Goal: Information Seeking & Learning: Learn about a topic

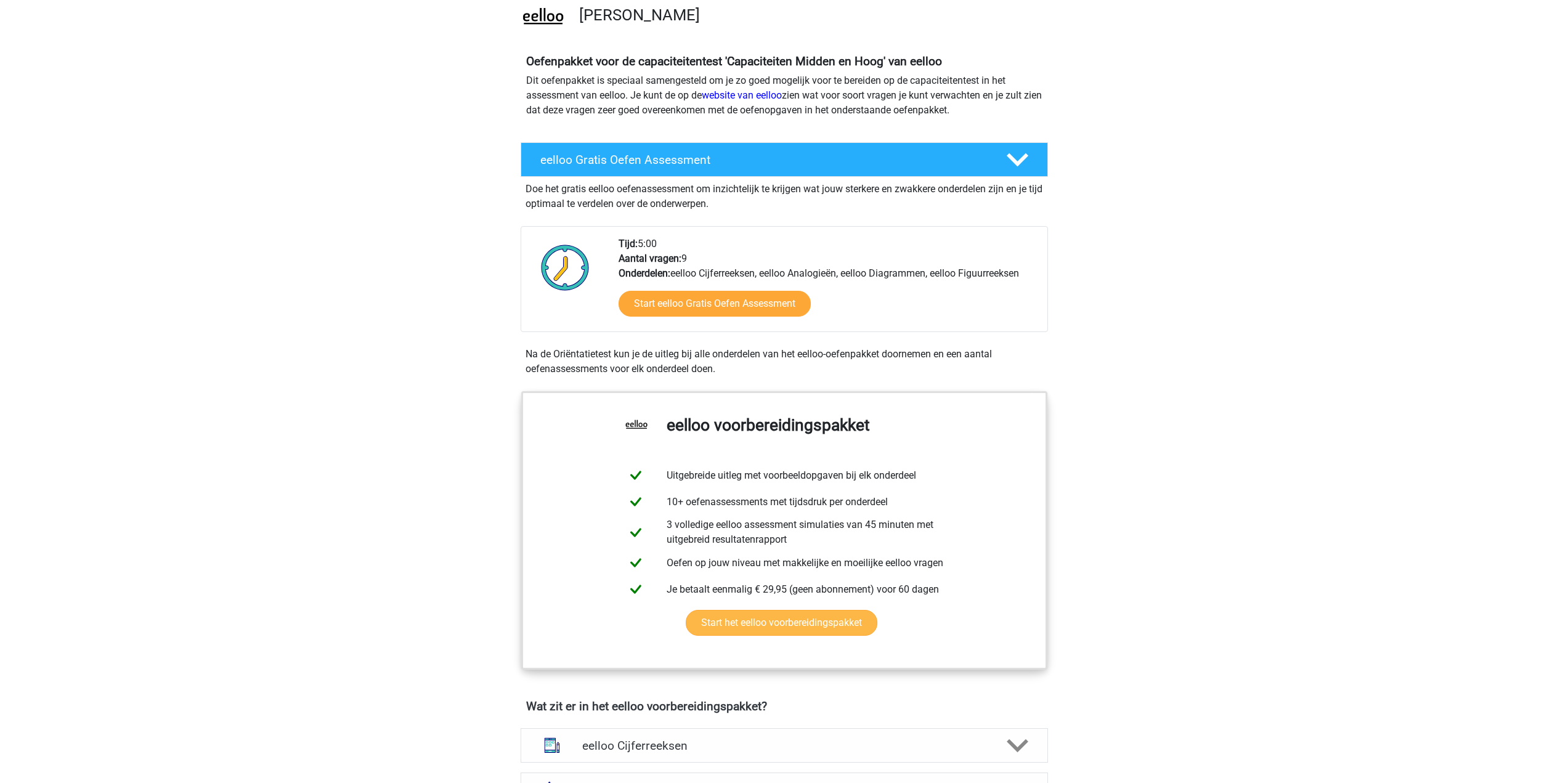
scroll to position [123, 0]
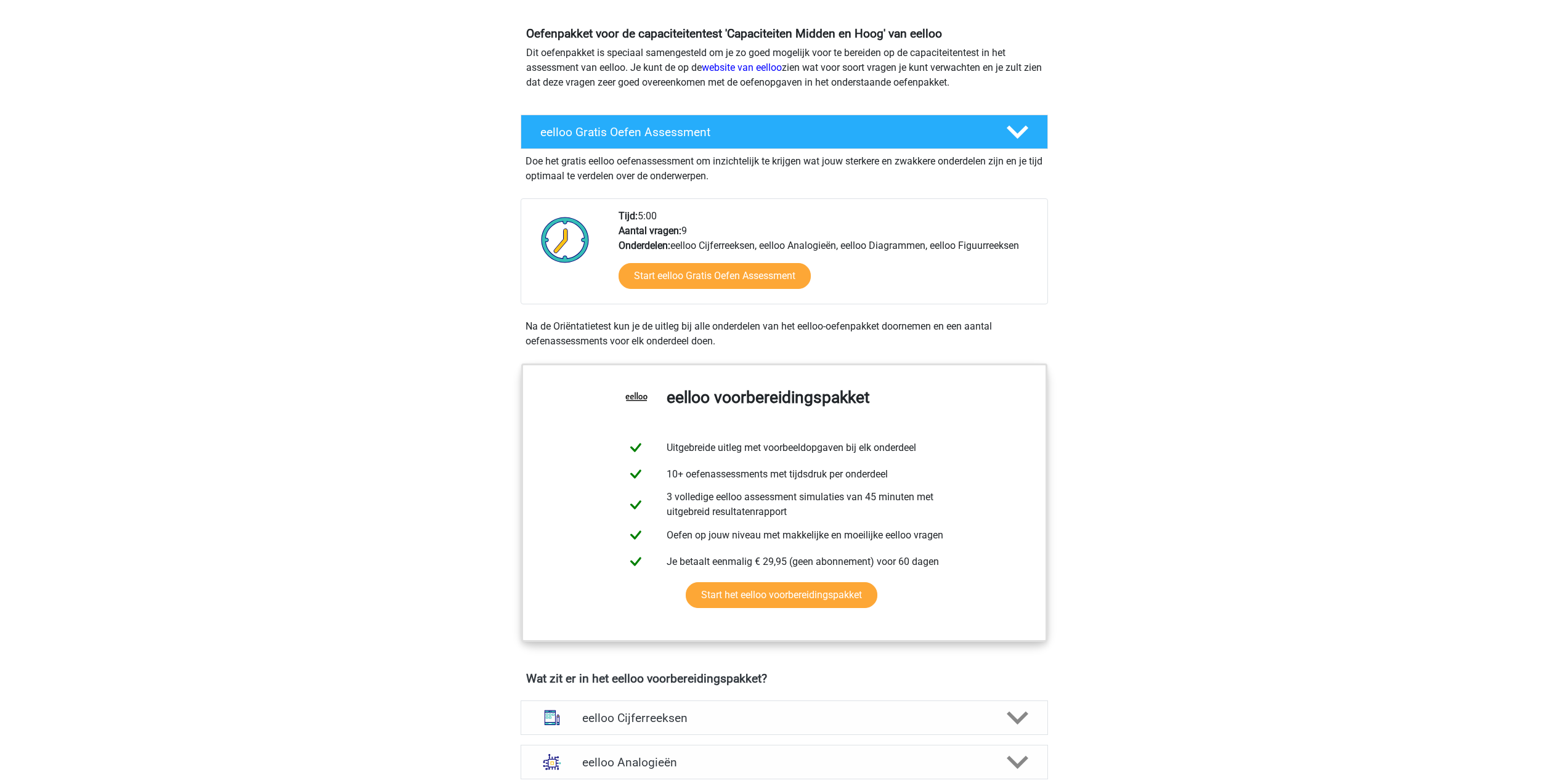
click at [732, 292] on div "Start eelloo Gratis Oefen Assessment" at bounding box center [828, 278] width 419 height 51
click at [734, 282] on link "Start eelloo Gratis Oefen Assessment" at bounding box center [714, 276] width 221 height 30
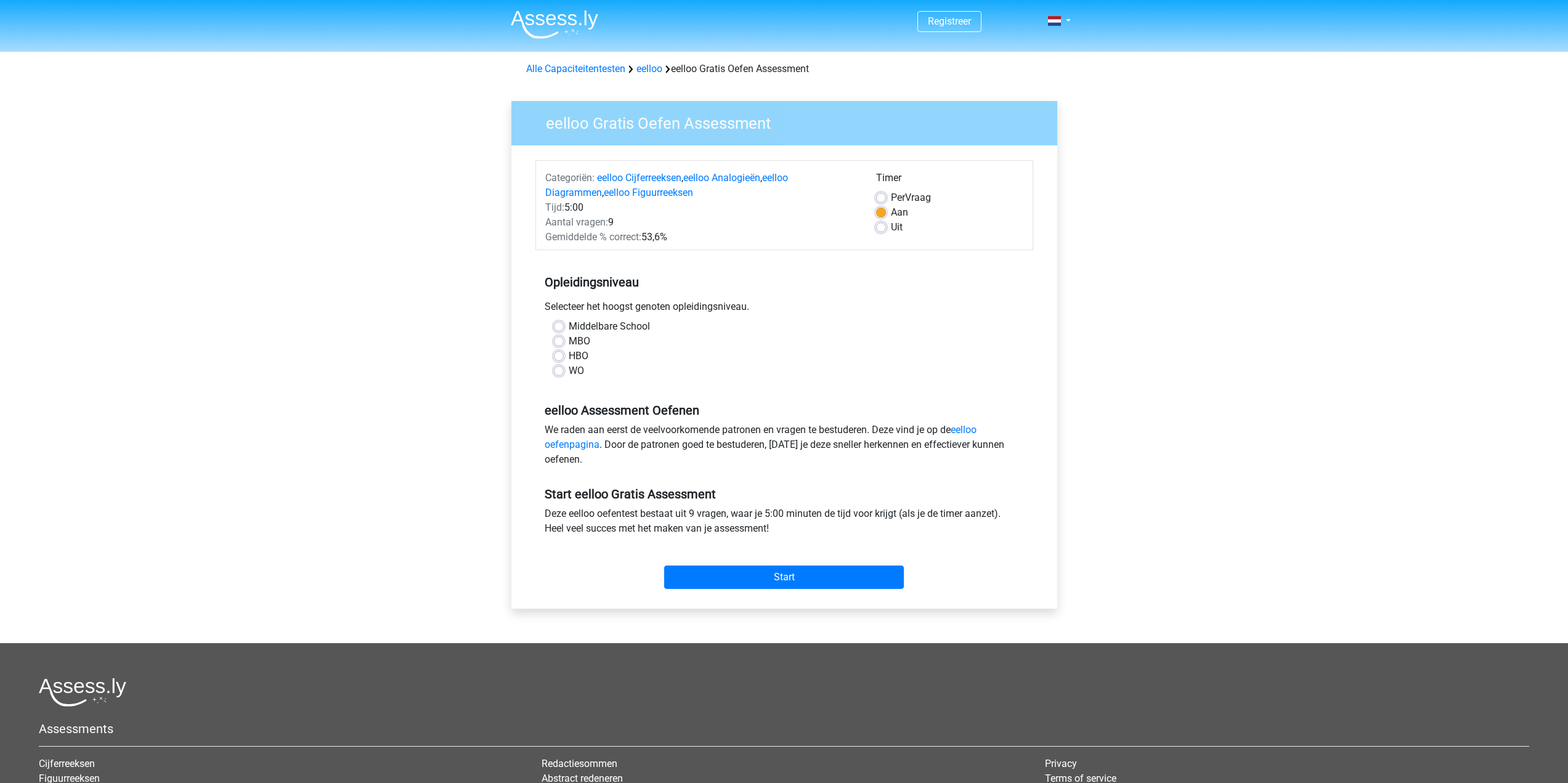
click at [569, 340] on label "MBO" at bounding box center [579, 342] width 21 height 15
click at [560, 340] on input "MBO" at bounding box center [558, 340] width 10 height 12
radio input "true"
click at [785, 576] on input "Start" at bounding box center [784, 577] width 239 height 23
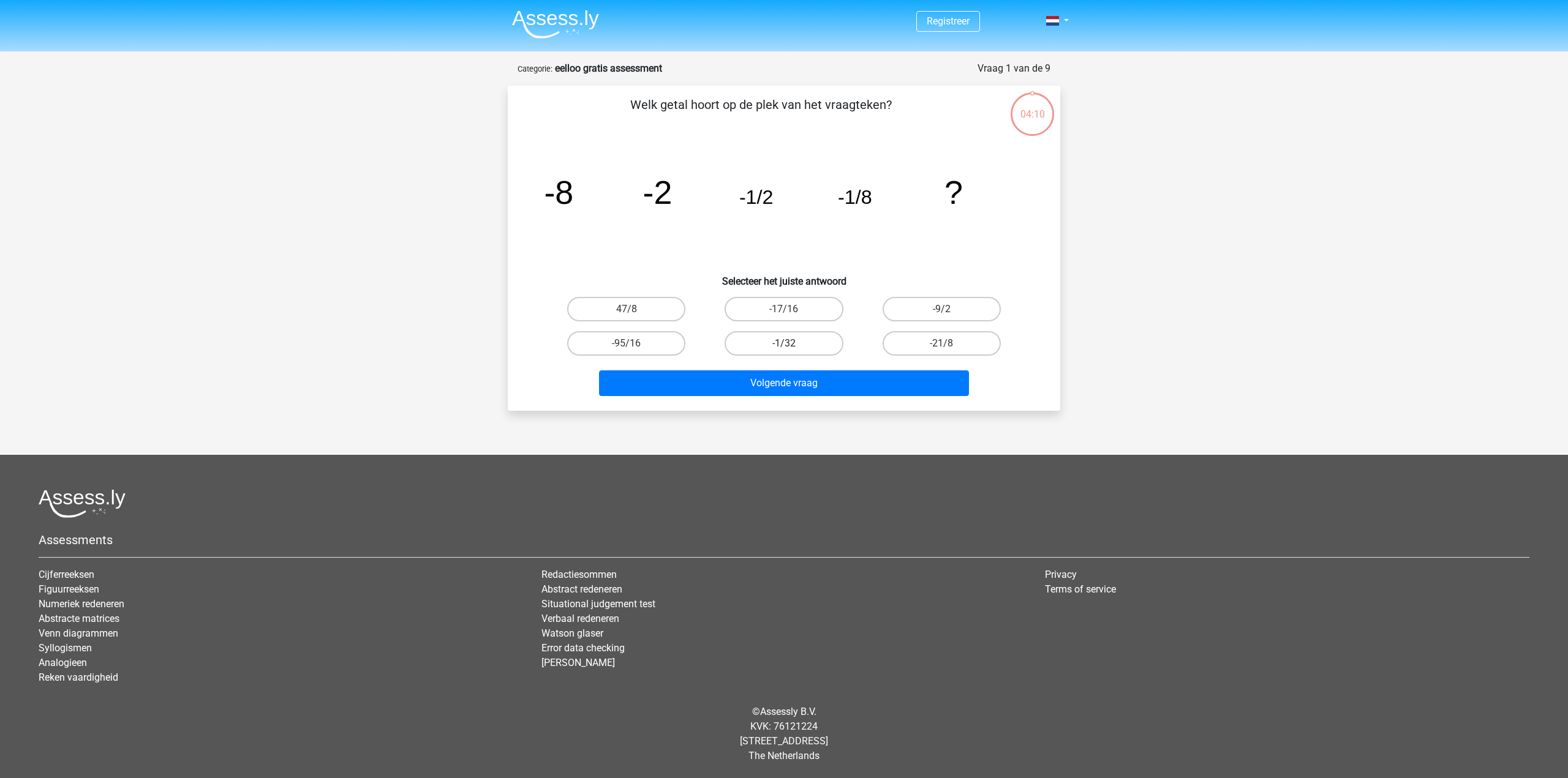
click at [784, 342] on label "-1/32" at bounding box center [783, 343] width 118 height 25
click at [784, 343] on input "-1/32" at bounding box center [787, 347] width 8 height 8
radio input "true"
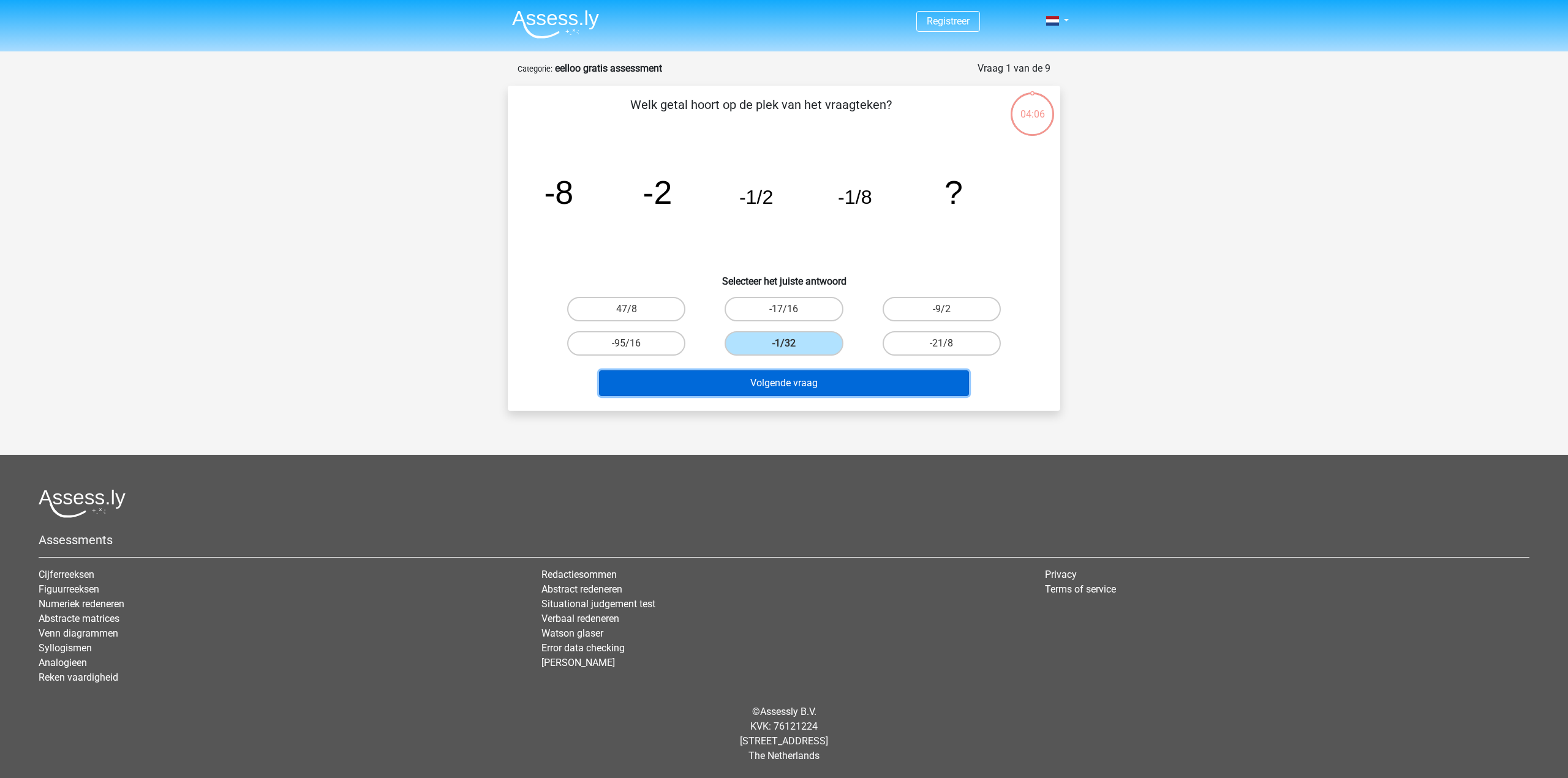
click at [827, 387] on button "Volgende vraag" at bounding box center [784, 383] width 370 height 26
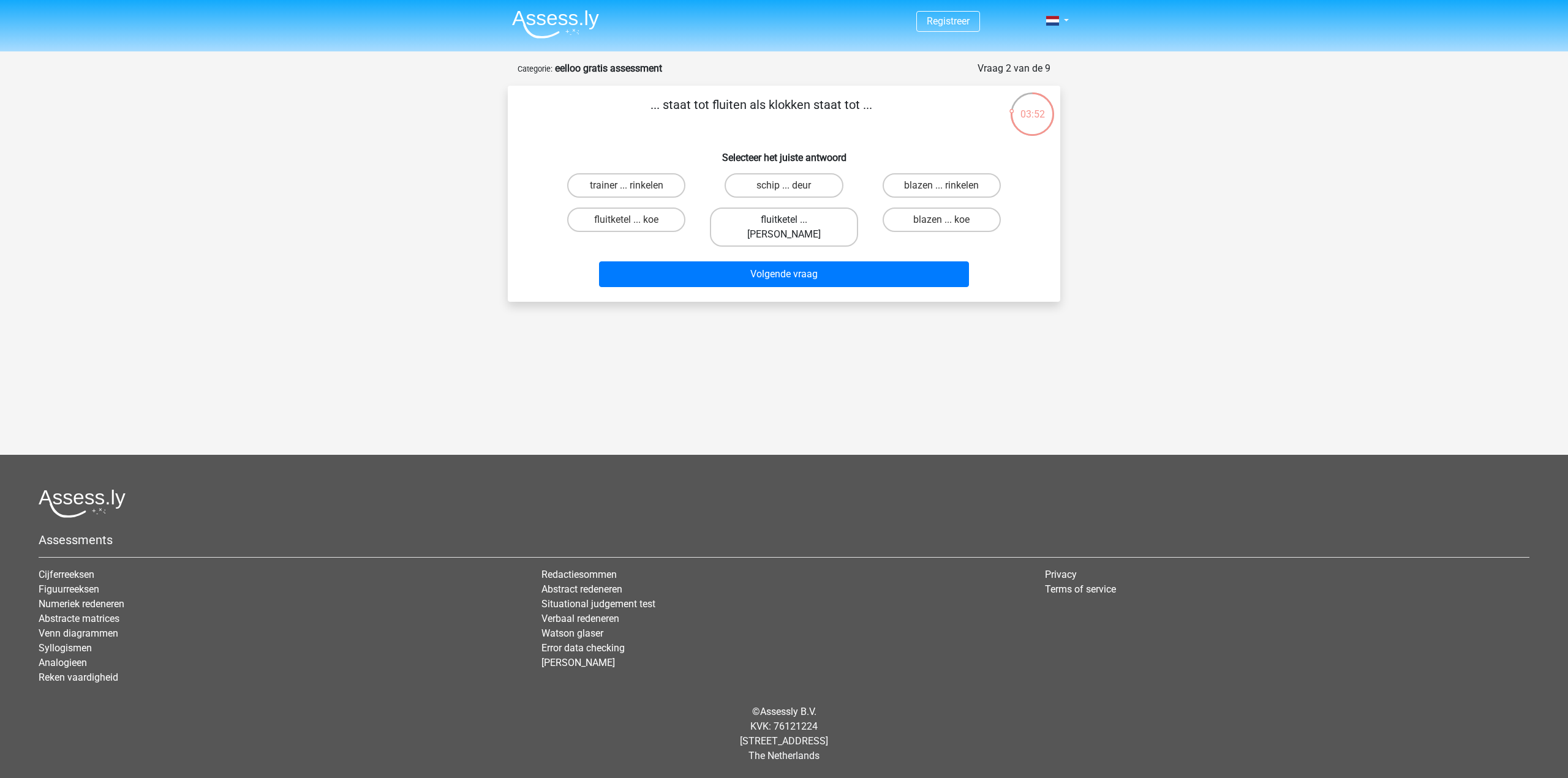
click at [806, 225] on label "fluitketel ... luiden" at bounding box center [784, 227] width 148 height 39
click at [792, 225] on input "fluitketel ... luiden" at bounding box center [787, 223] width 8 height 8
radio input "true"
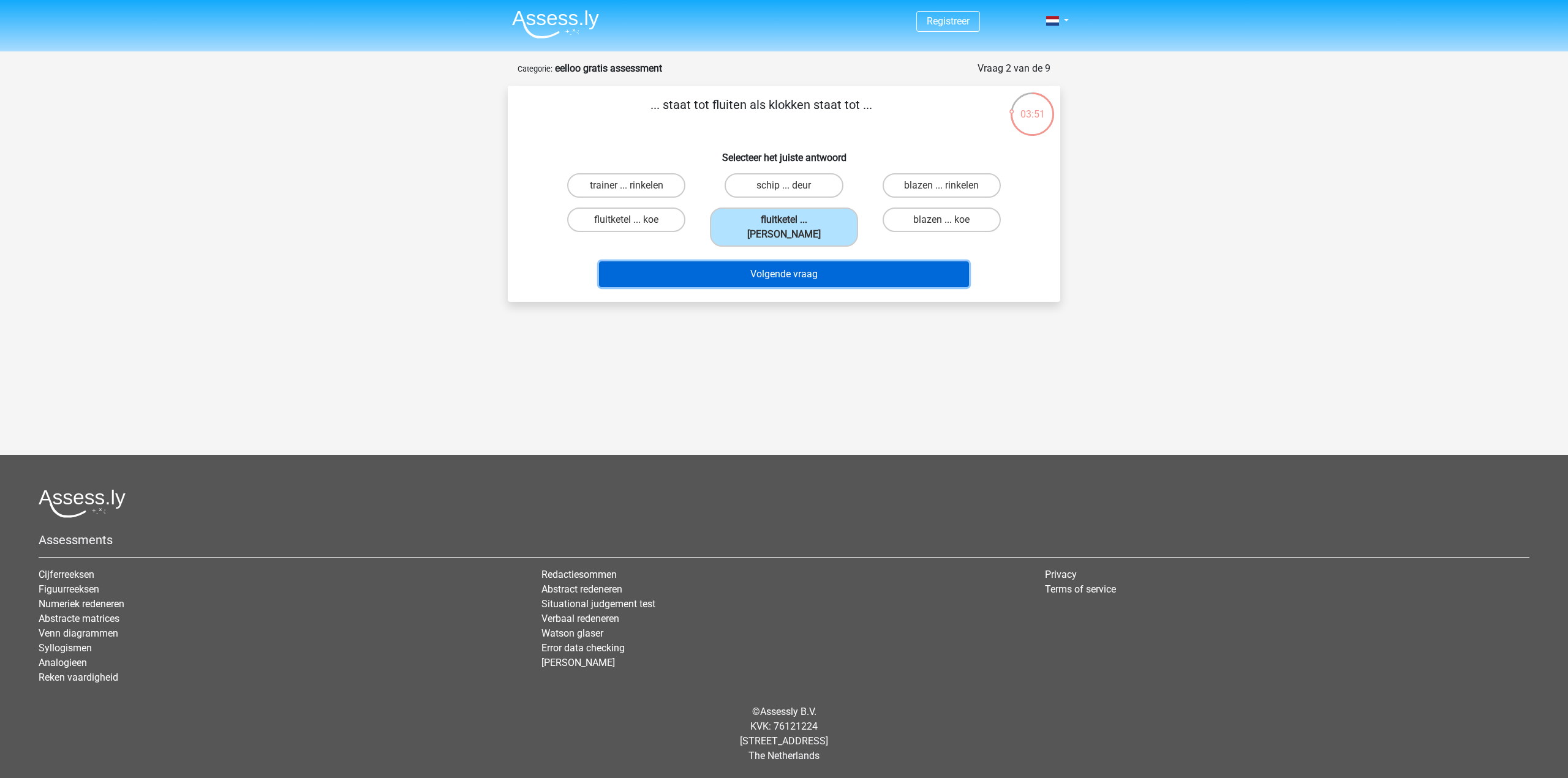
click at [797, 261] on button "Volgende vraag" at bounding box center [784, 274] width 370 height 26
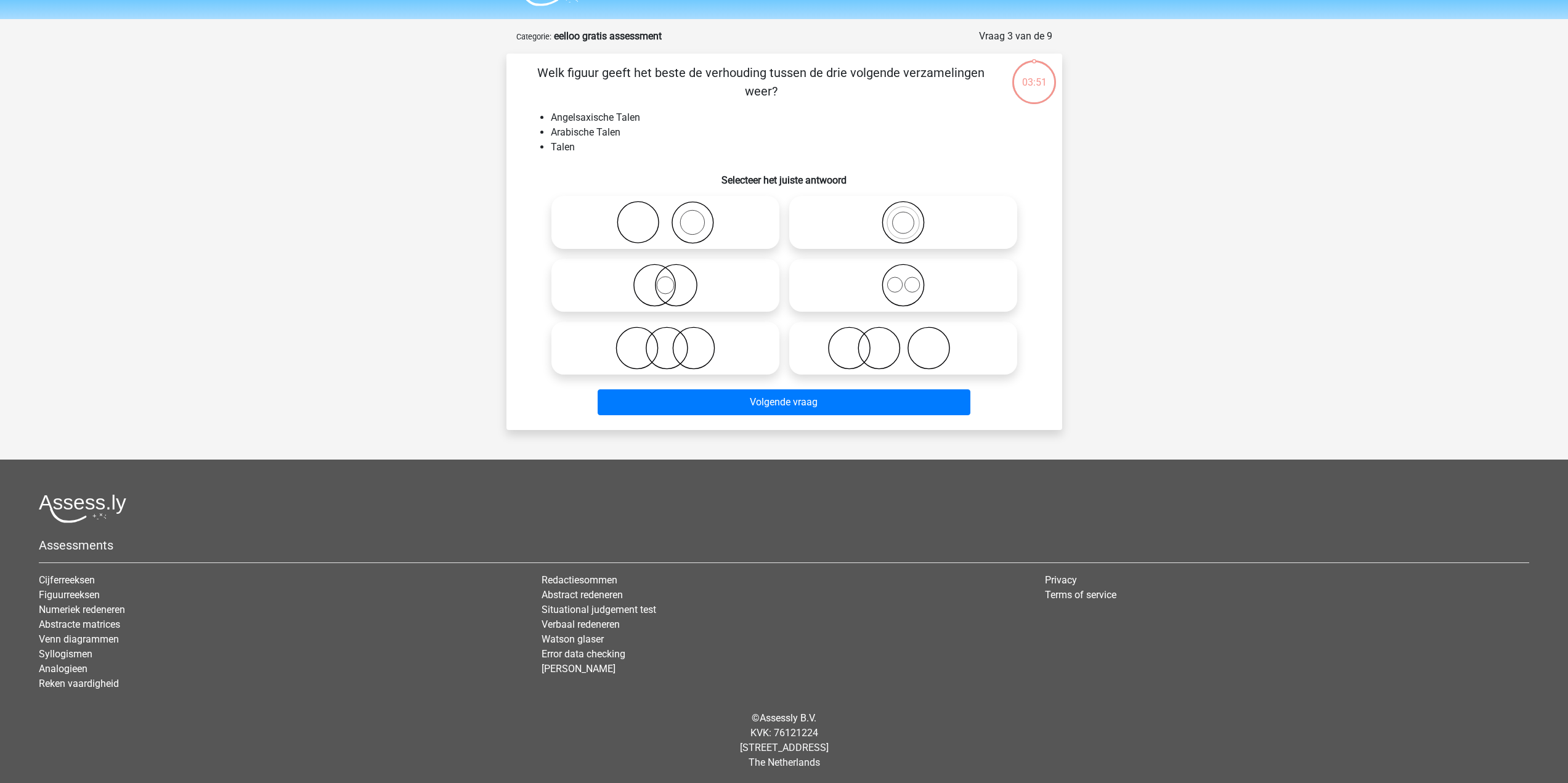
scroll to position [35, 0]
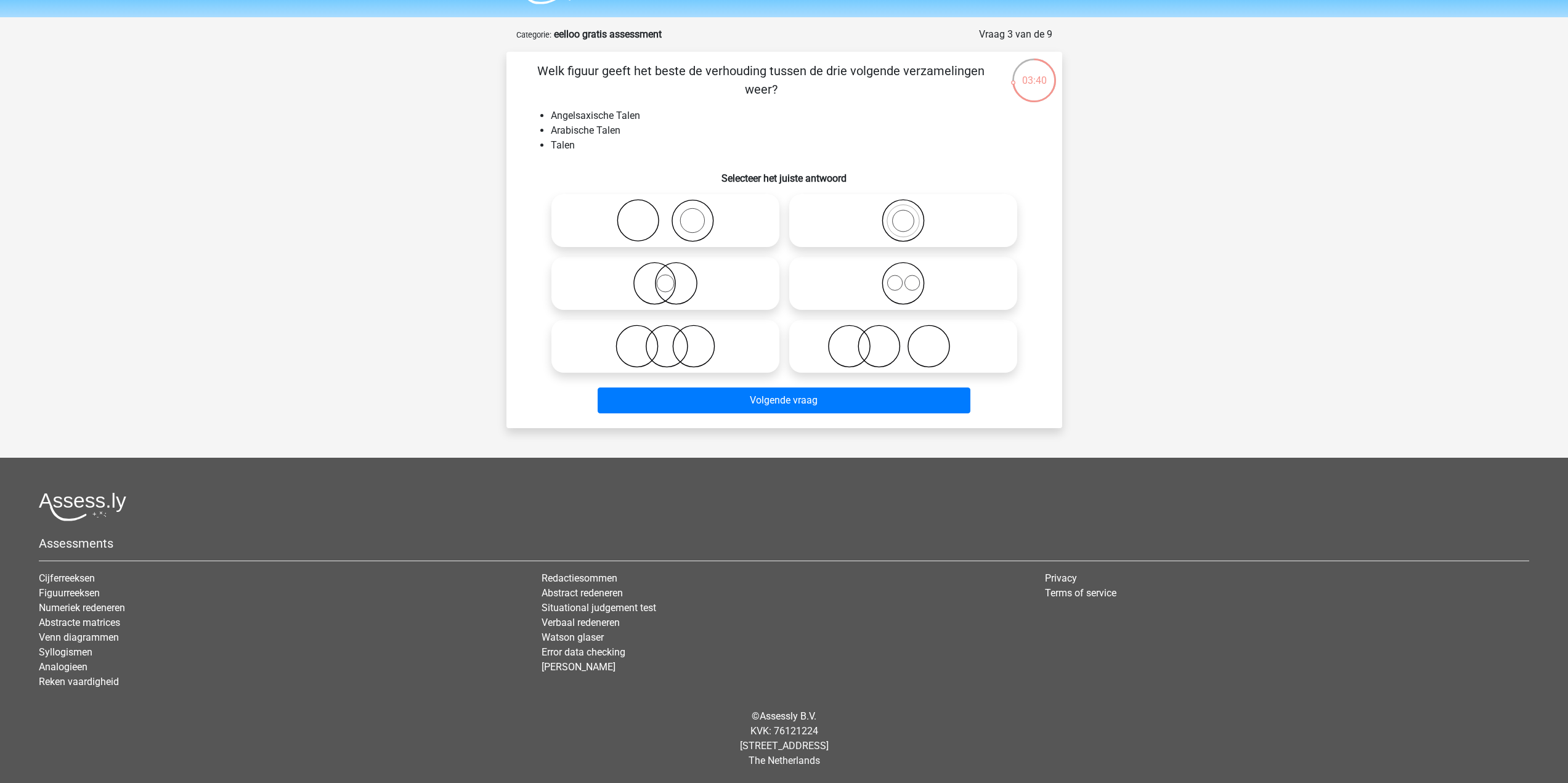
click at [911, 223] on icon at bounding box center [904, 220] width 218 height 43
click at [911, 214] on input "radio" at bounding box center [907, 211] width 8 height 8
radio input "true"
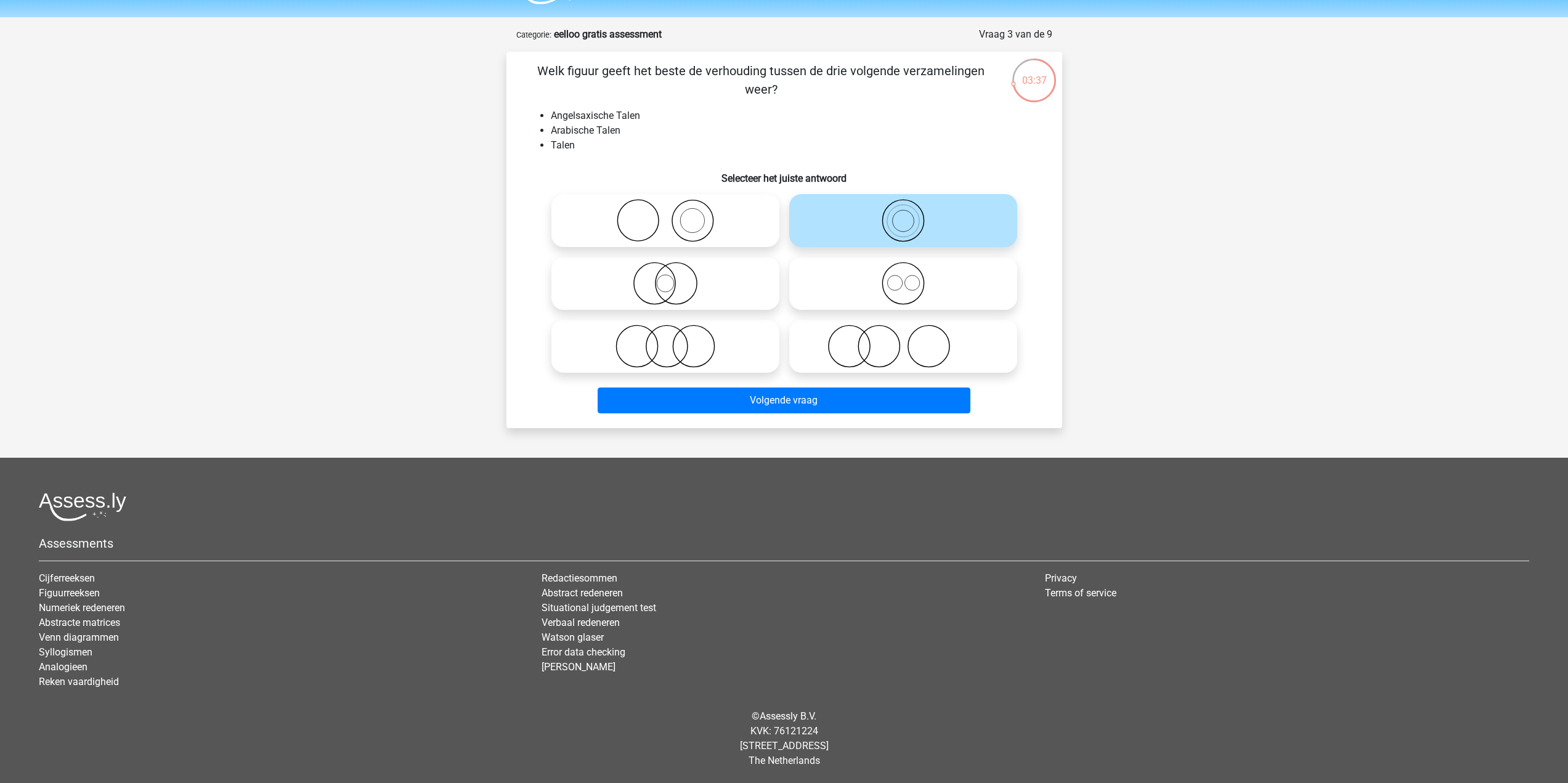
click at [909, 279] on icon at bounding box center [904, 283] width 218 height 43
click at [909, 277] on input "radio" at bounding box center [907, 273] width 8 height 8
radio input "true"
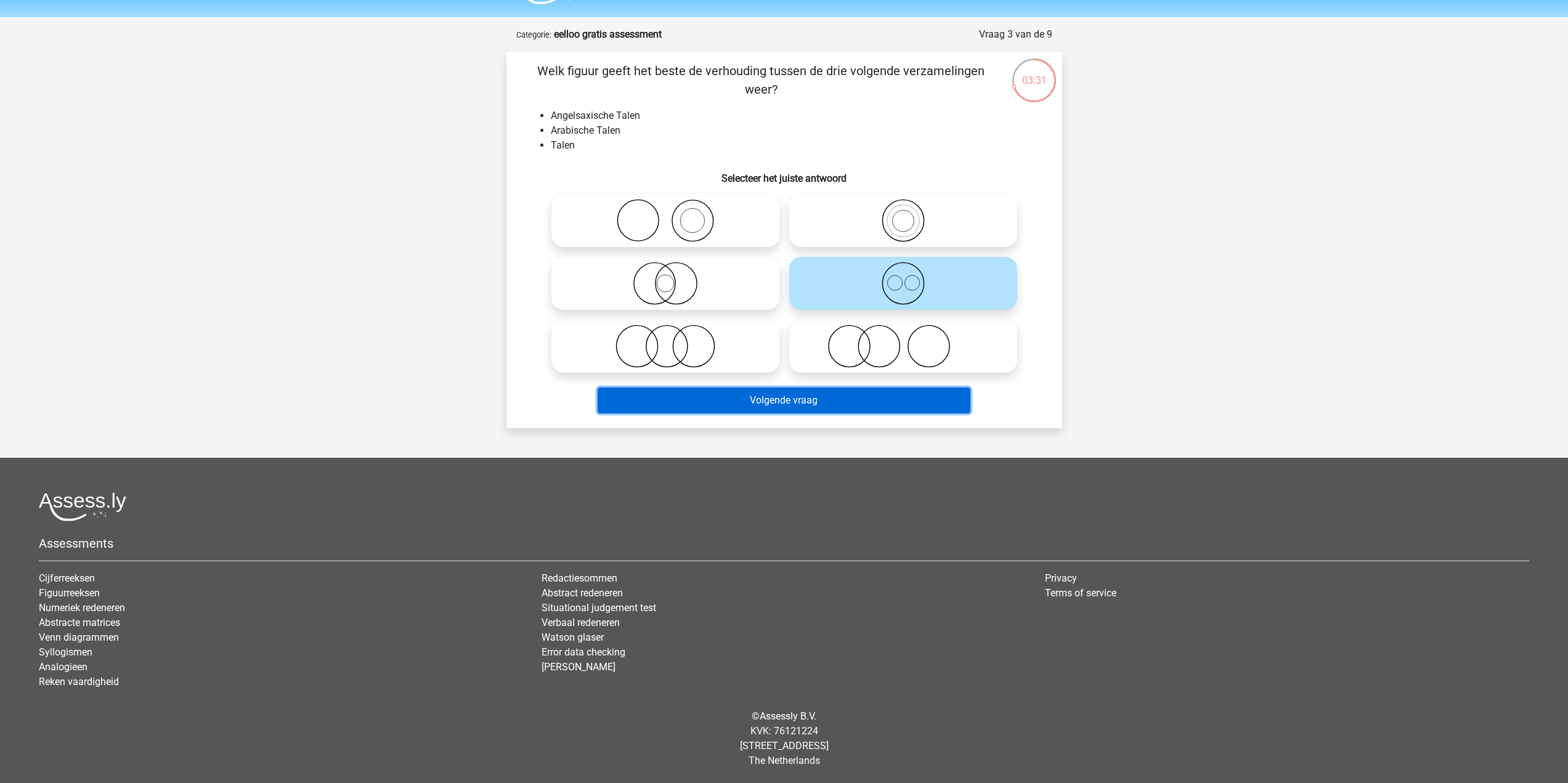
click at [849, 401] on button "Volgende vraag" at bounding box center [784, 401] width 373 height 26
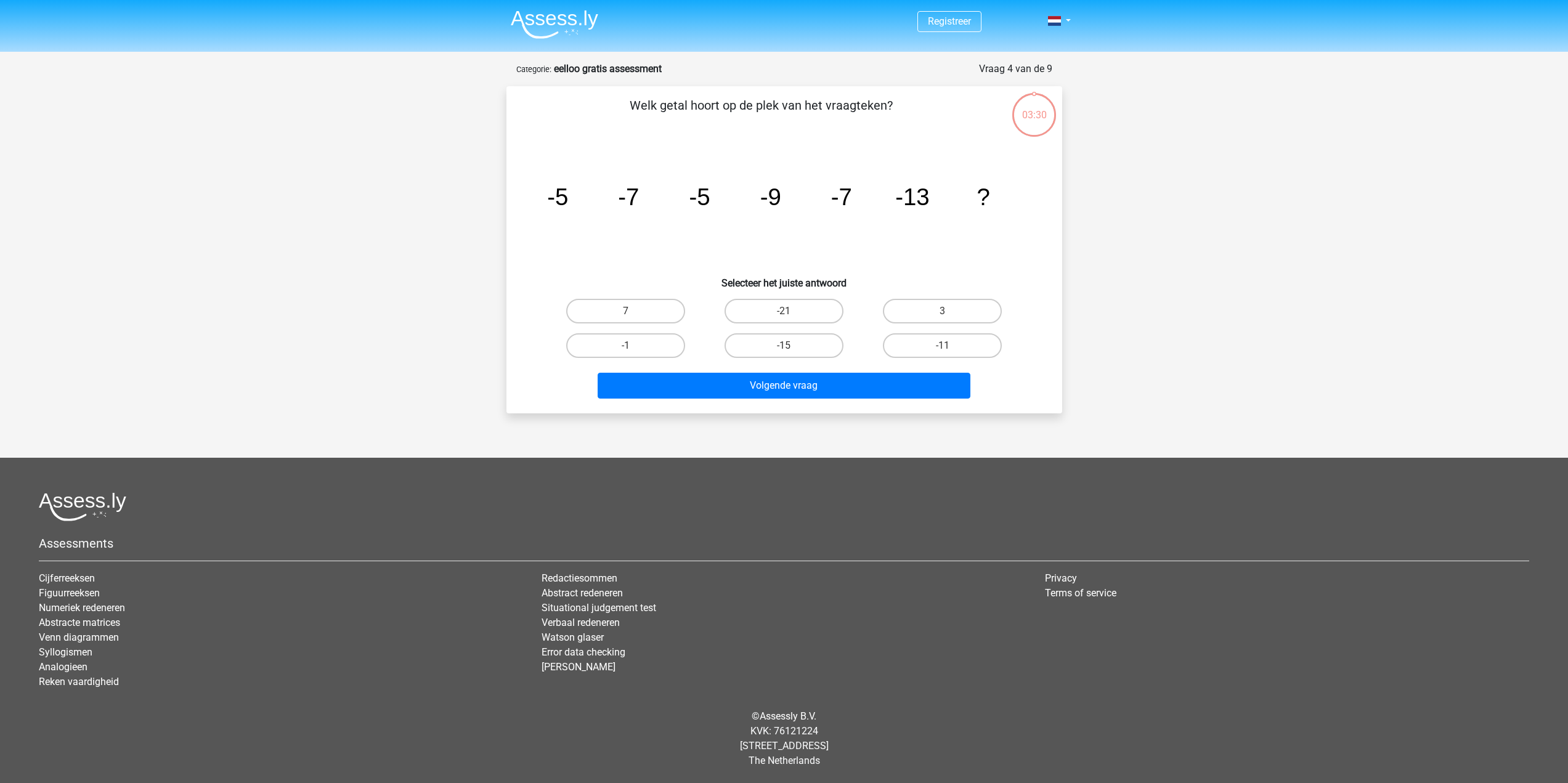
scroll to position [0, 0]
click at [967, 354] on label "-11" at bounding box center [947, 345] width 119 height 25
click at [955, 354] on input "-11" at bounding box center [951, 349] width 8 height 8
radio input "true"
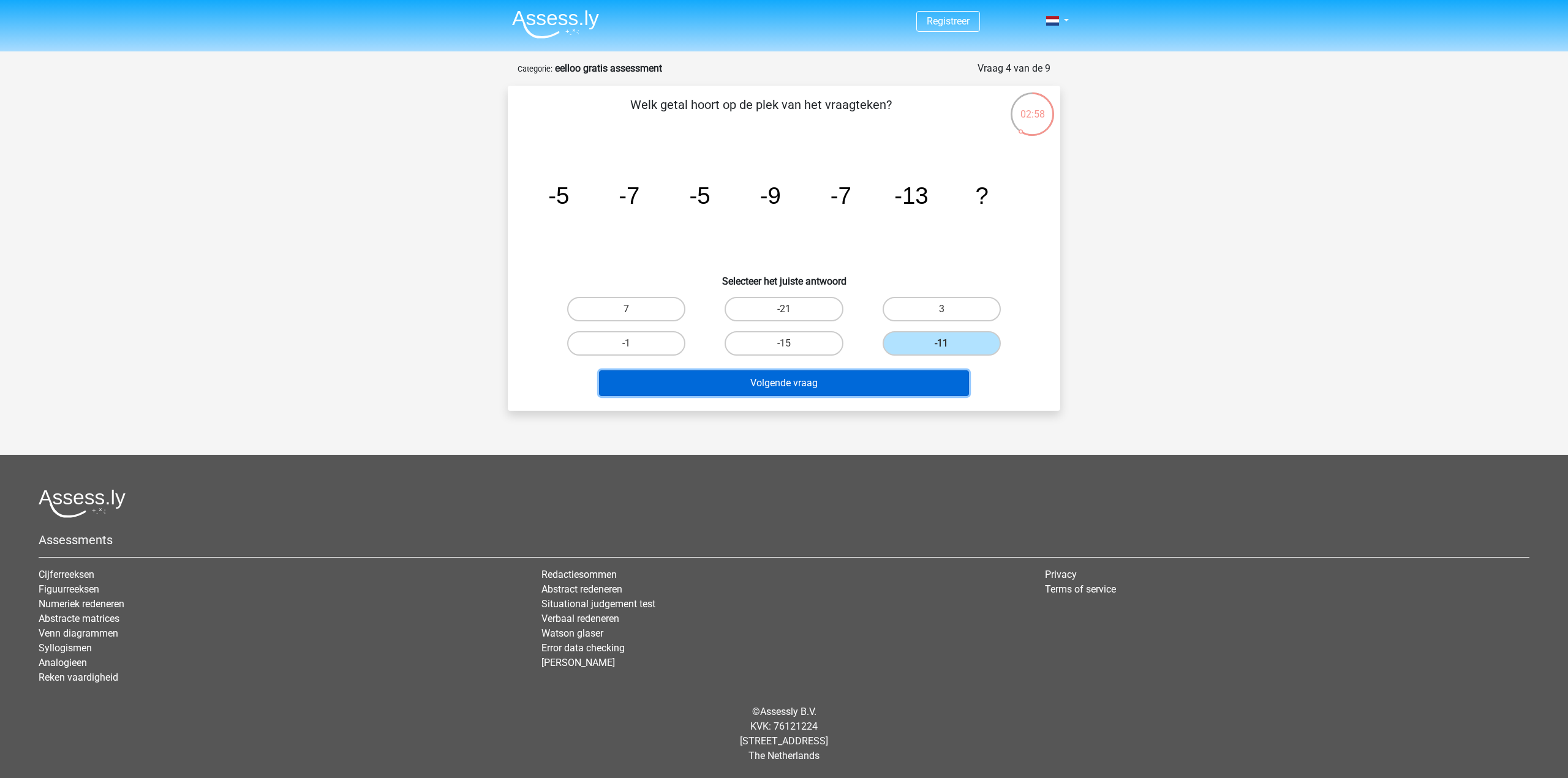
click at [909, 380] on button "Volgende vraag" at bounding box center [784, 383] width 370 height 26
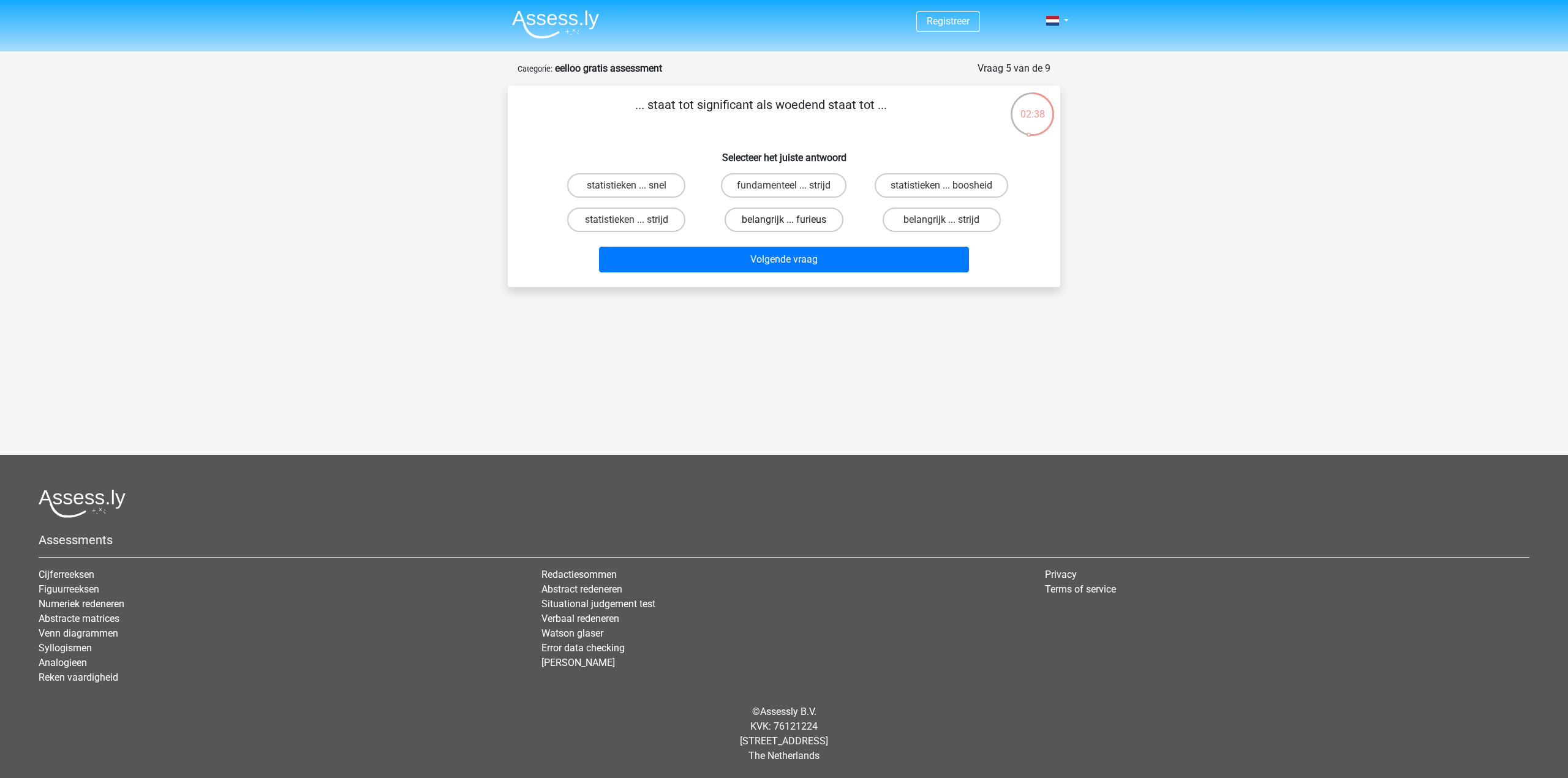
click at [803, 225] on label "belangrijk ... furieus" at bounding box center [783, 220] width 118 height 25
click at [792, 225] on input "belangrijk ... furieus" at bounding box center [787, 223] width 8 height 8
radio input "true"
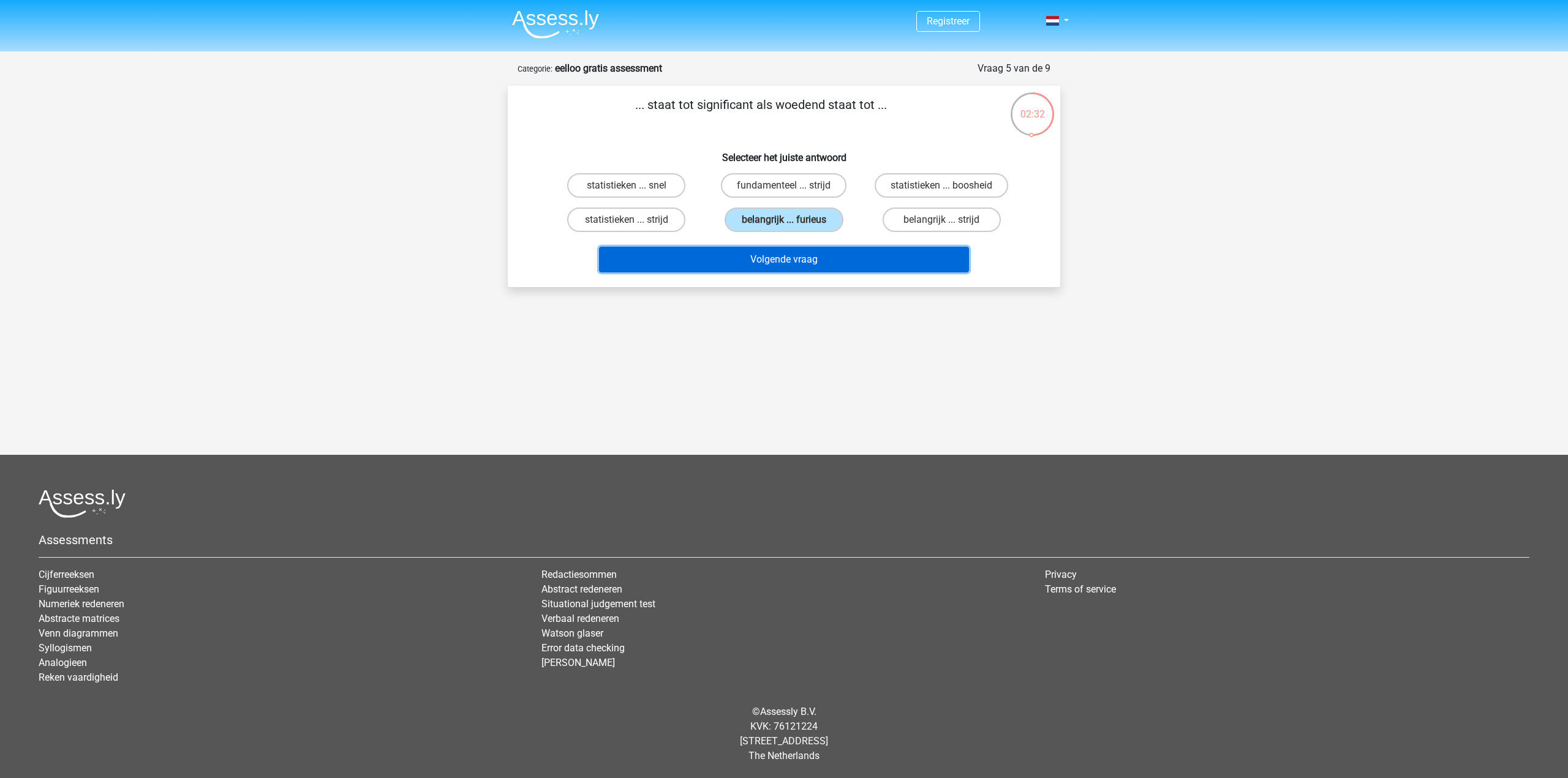
click at [769, 263] on button "Volgende vraag" at bounding box center [784, 260] width 370 height 26
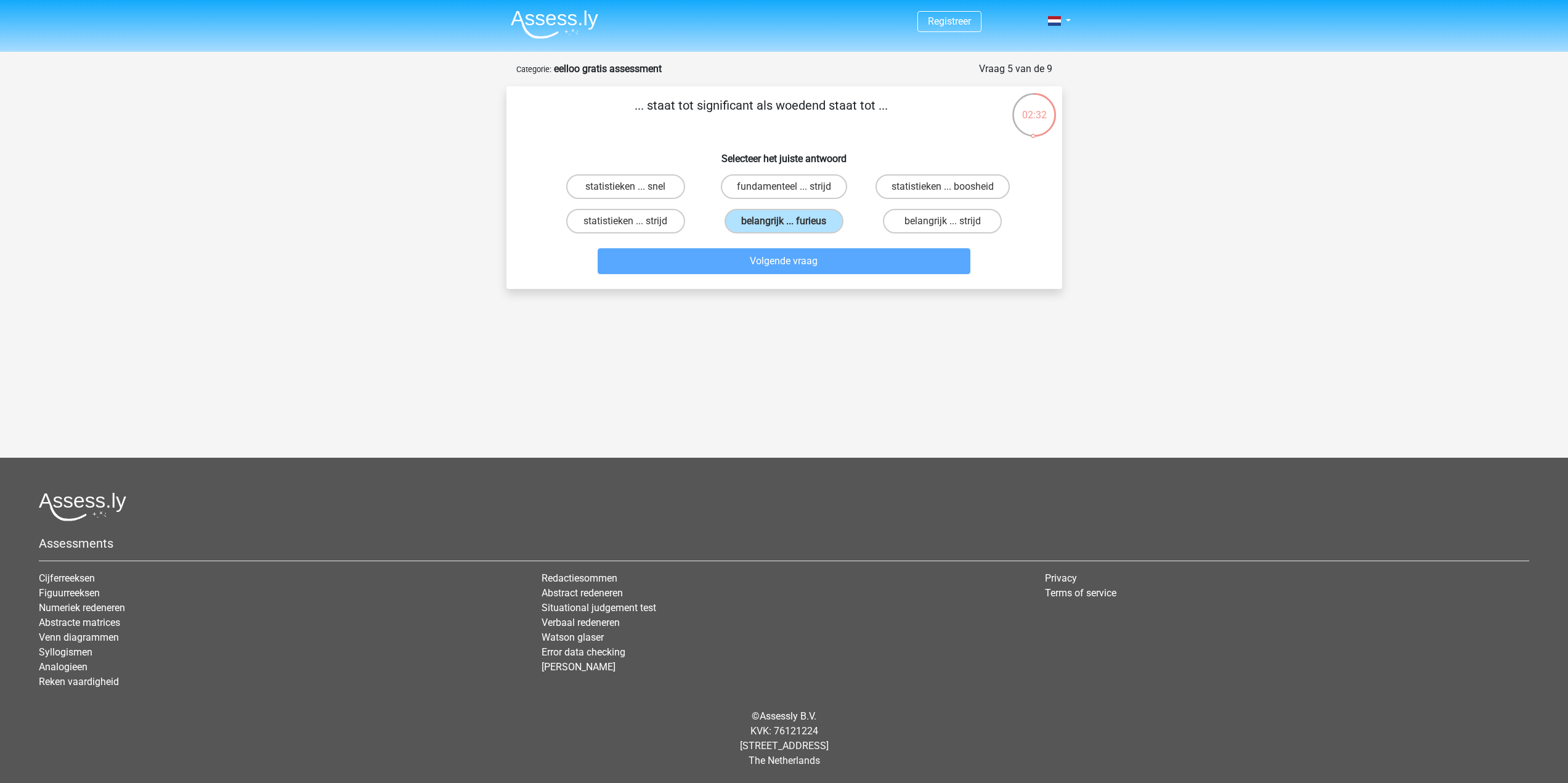
scroll to position [35, 0]
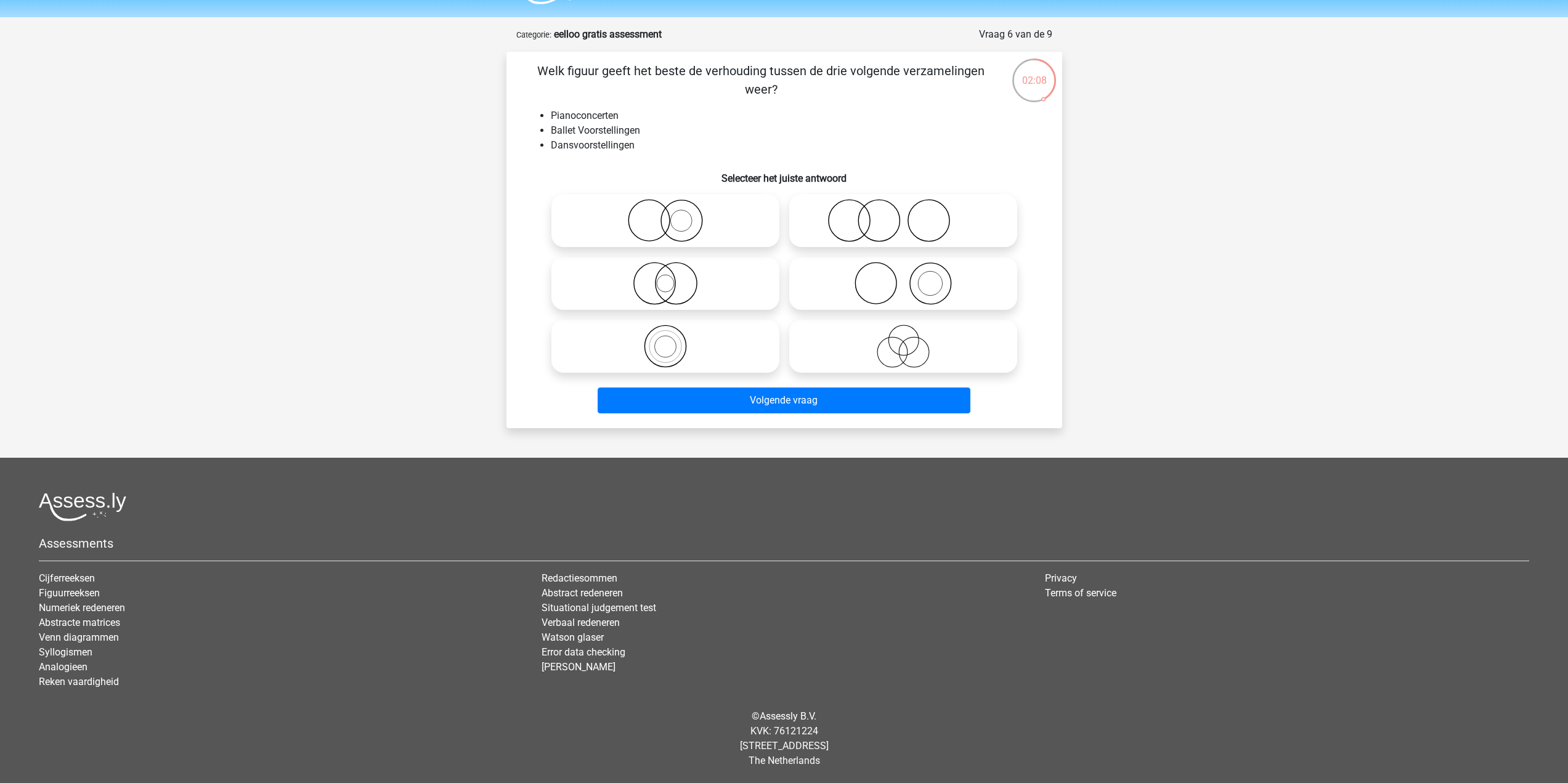
click at [878, 230] on icon at bounding box center [904, 220] width 218 height 43
click at [904, 214] on input "radio" at bounding box center [907, 211] width 8 height 8
radio input "true"
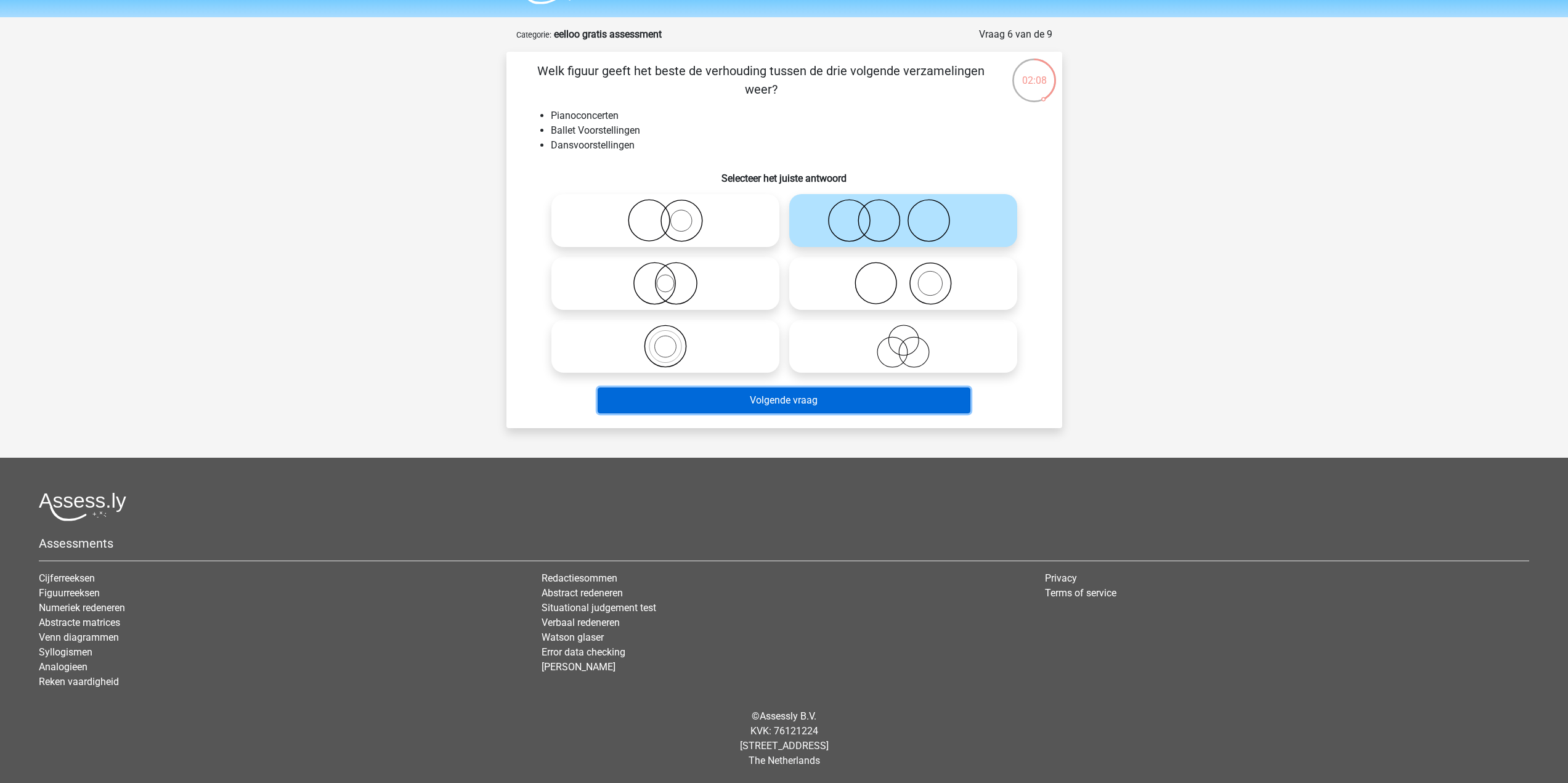
click at [841, 399] on button "Volgende vraag" at bounding box center [784, 401] width 373 height 26
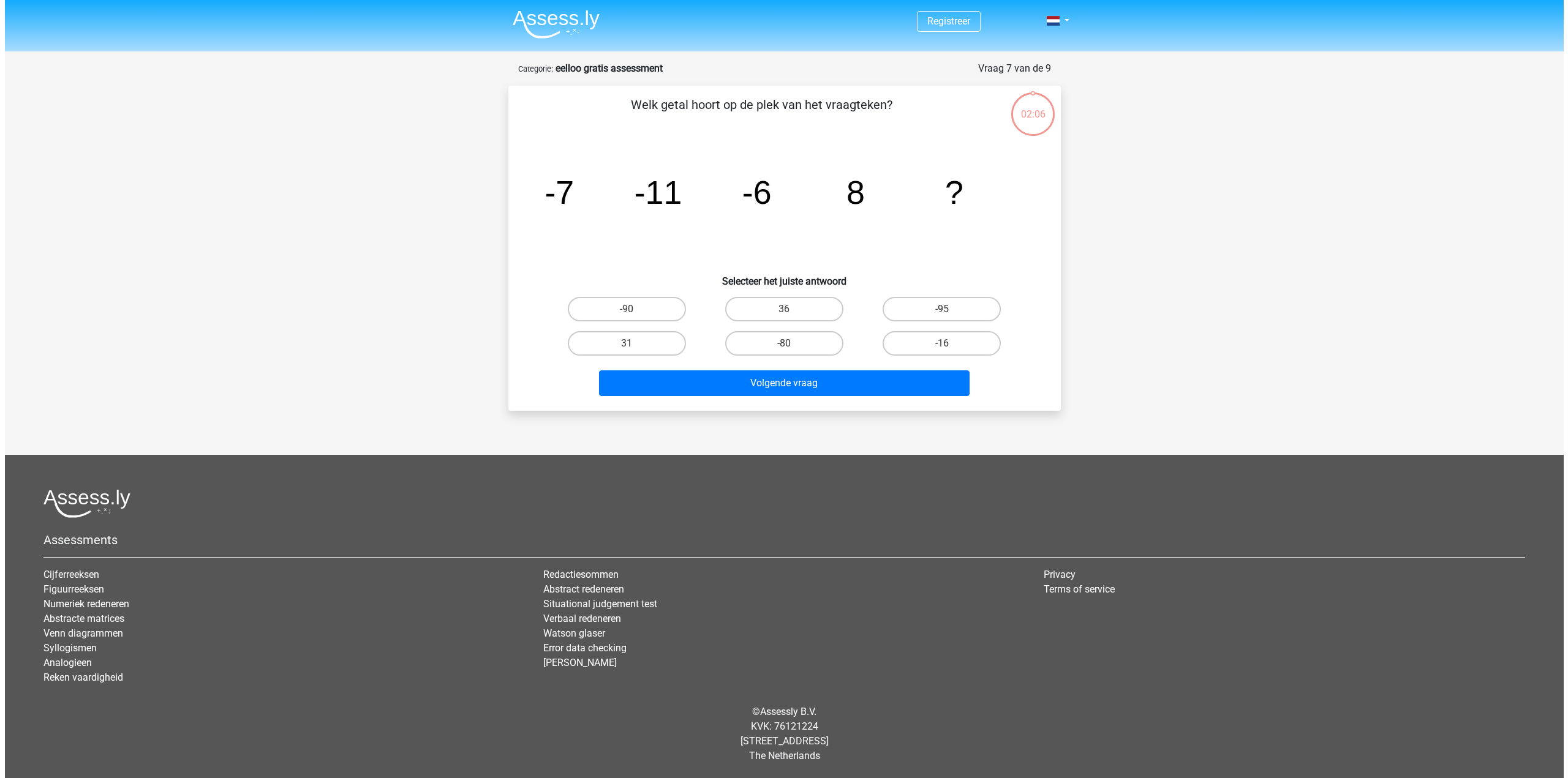
scroll to position [0, 0]
click at [652, 340] on label "31" at bounding box center [626, 343] width 118 height 25
click at [635, 343] on input "31" at bounding box center [630, 347] width 8 height 8
radio input "true"
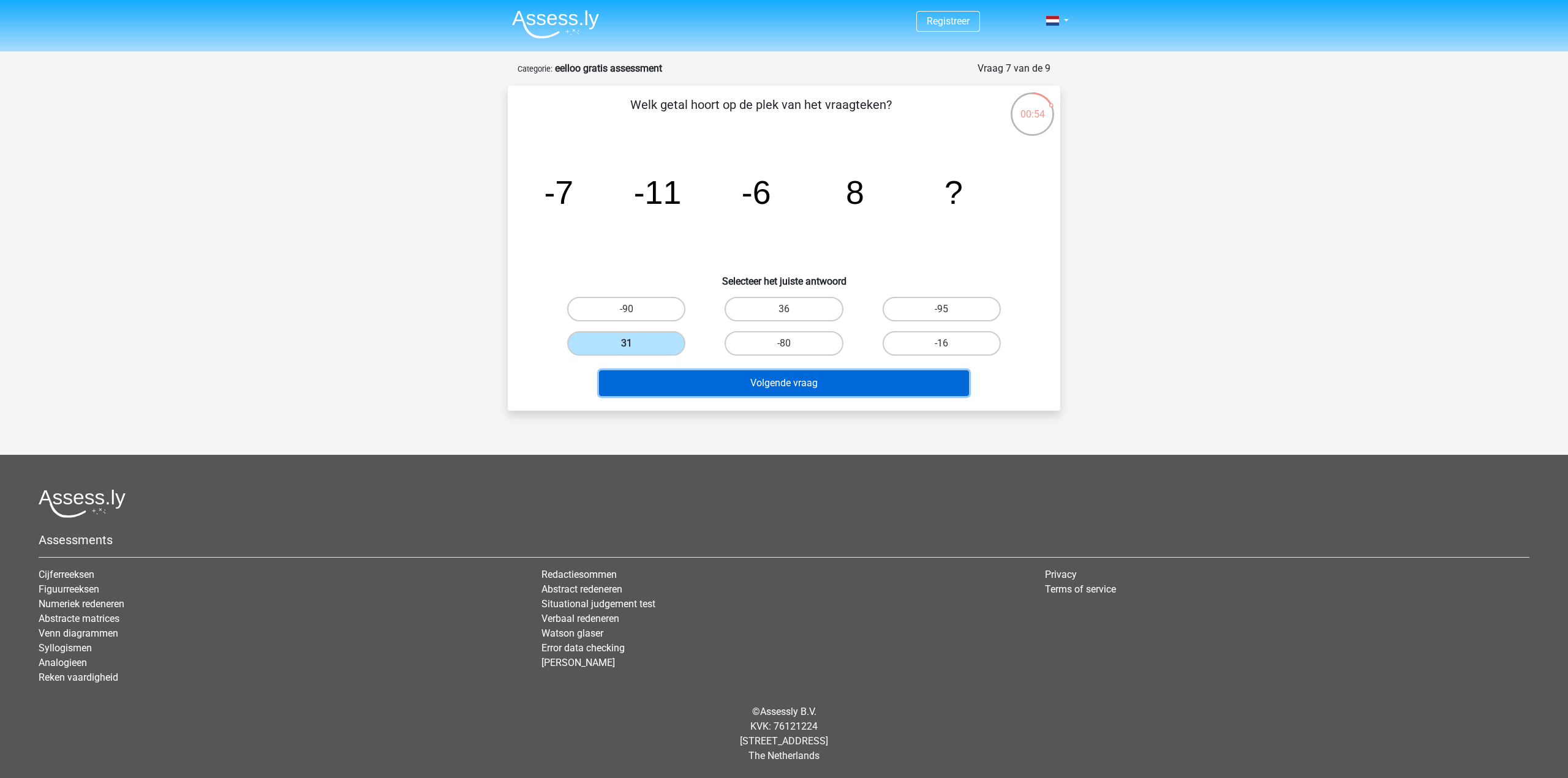
click at [731, 379] on button "Volgende vraag" at bounding box center [784, 383] width 370 height 26
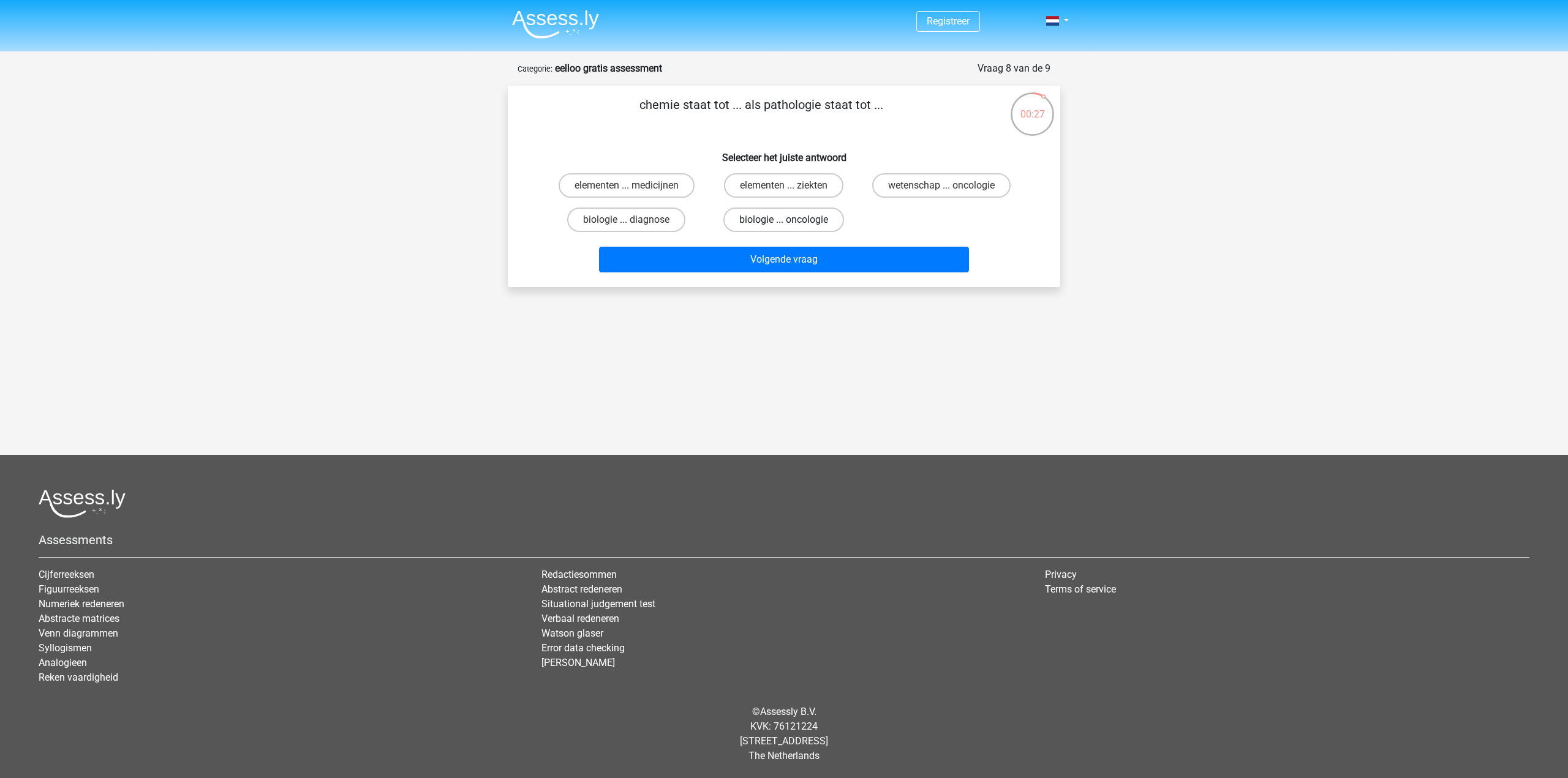
click at [766, 217] on label "biologie ... oncologie" at bounding box center [784, 220] width 120 height 25
click at [784, 220] on input "biologie ... oncologie" at bounding box center [787, 223] width 8 height 8
radio input "true"
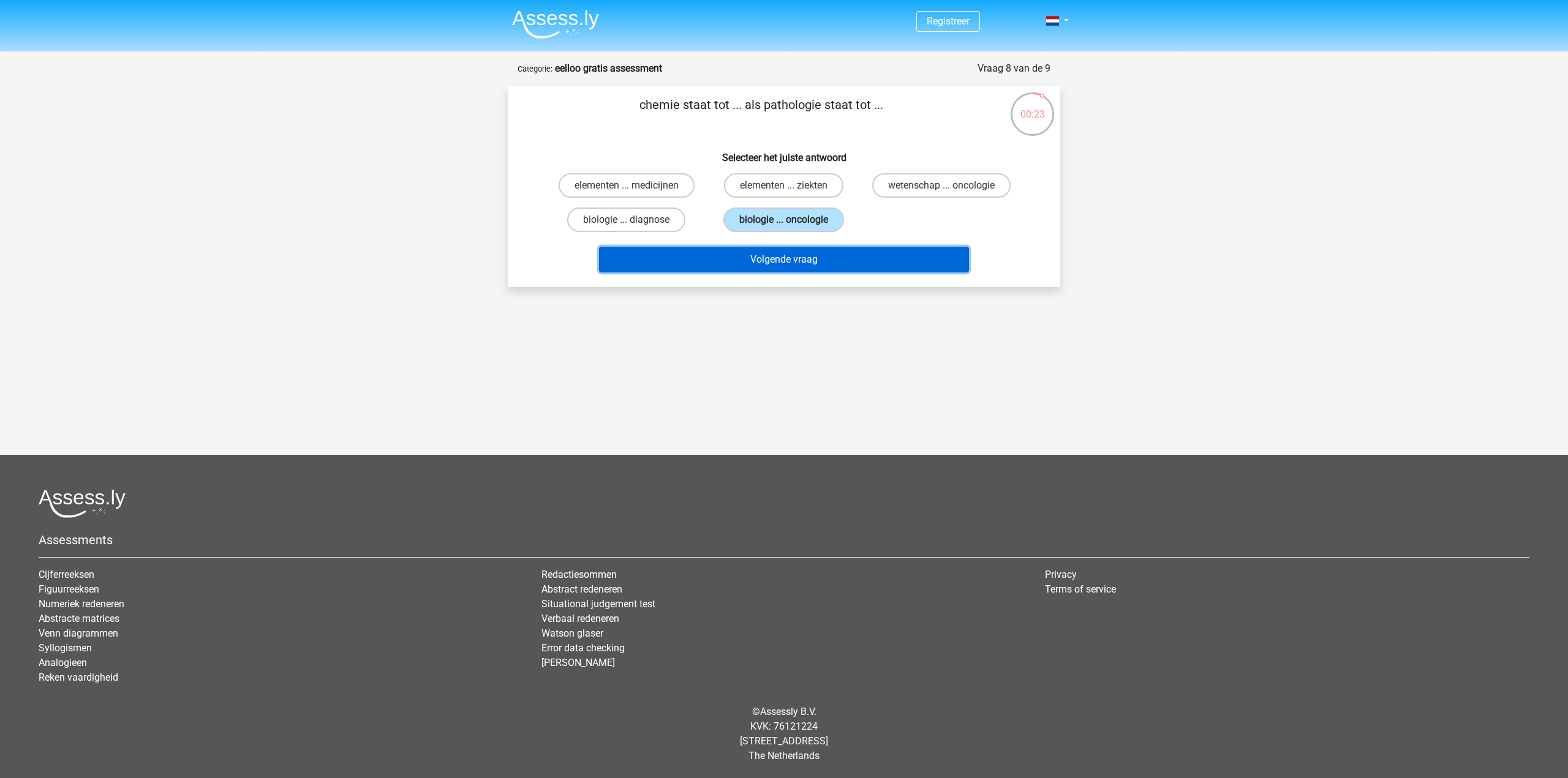
click at [792, 261] on button "Volgende vraag" at bounding box center [784, 260] width 370 height 26
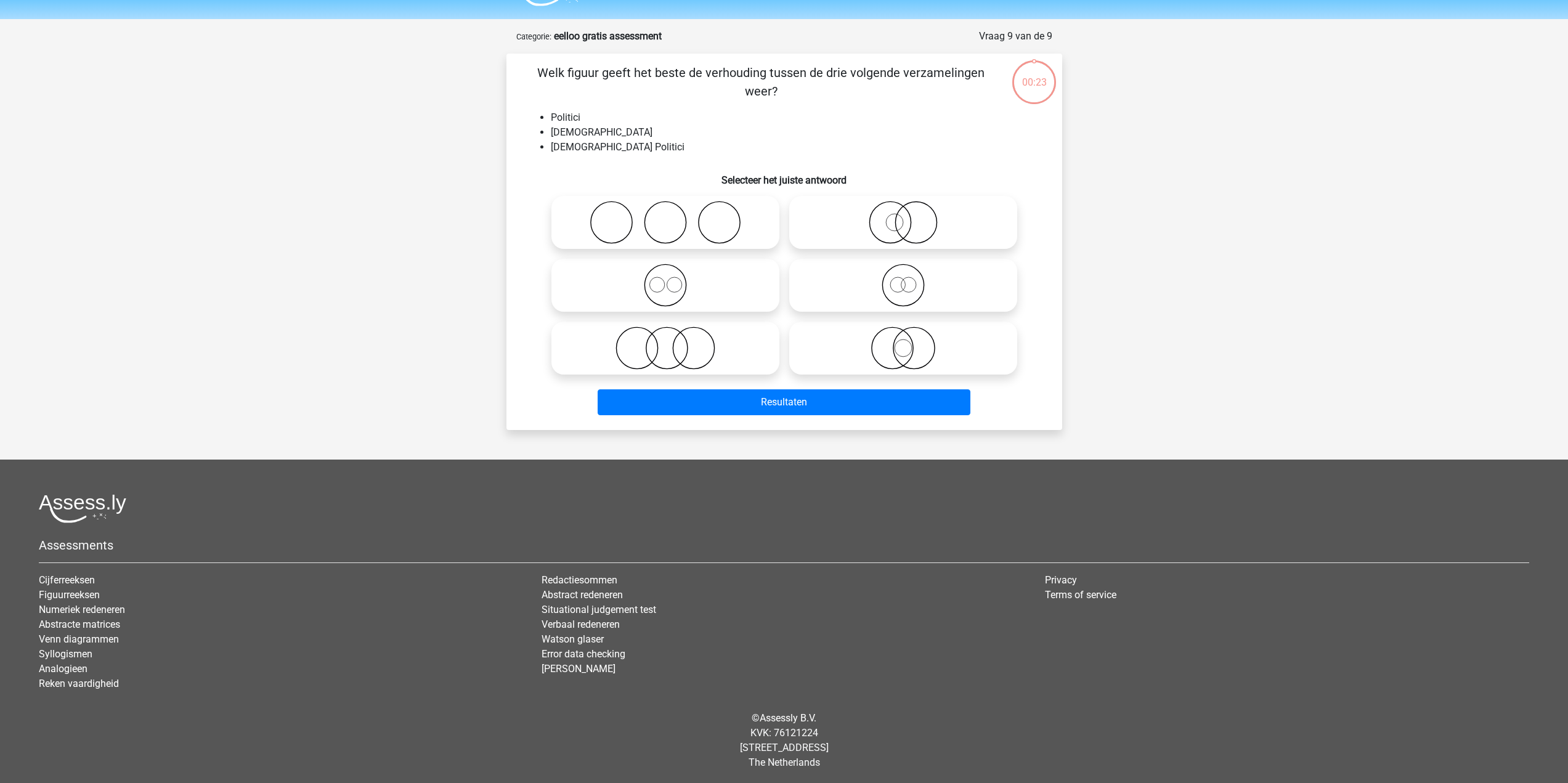
scroll to position [35, 0]
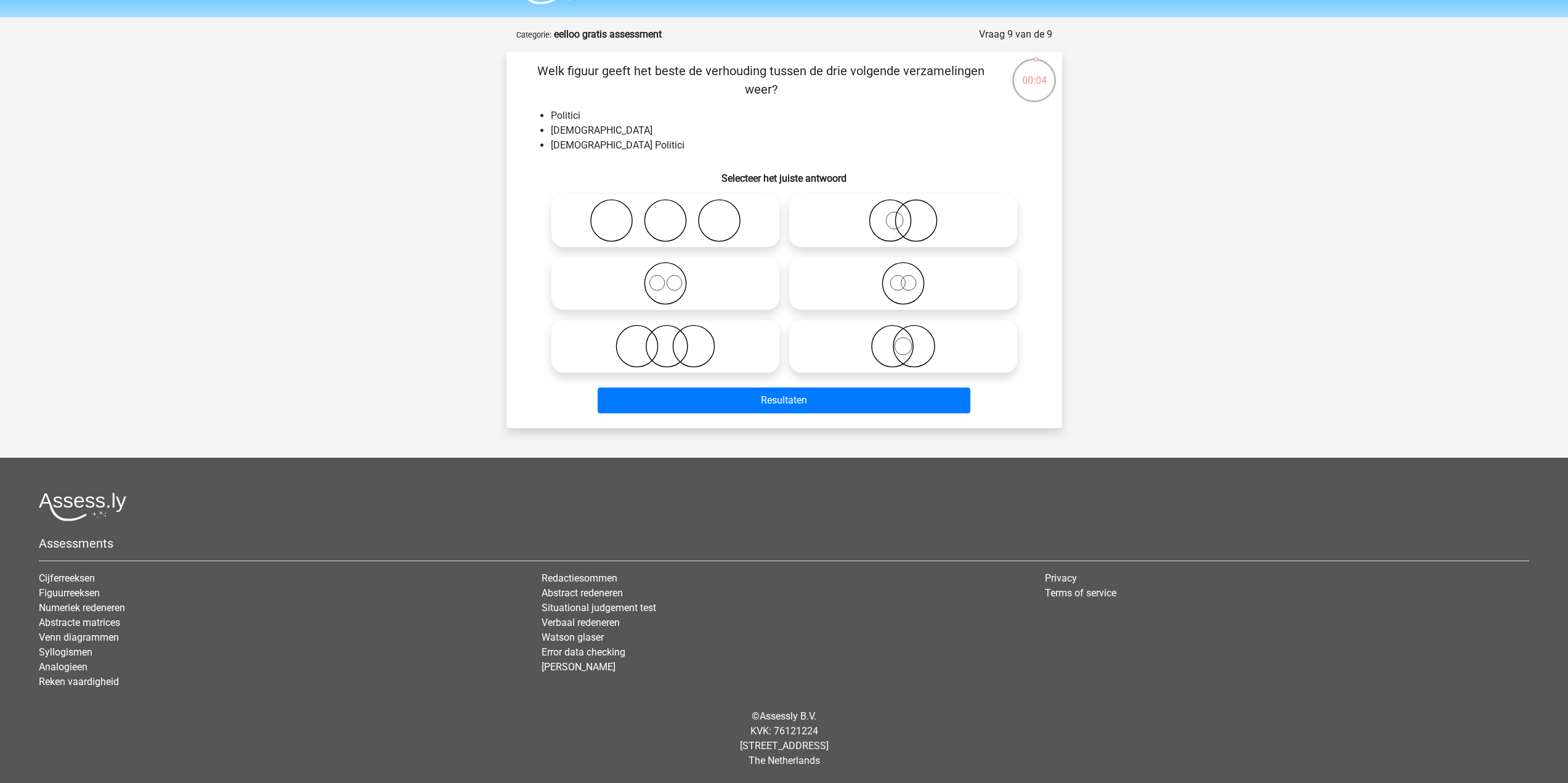
click at [667, 284] on icon at bounding box center [666, 283] width 218 height 43
click at [667, 277] on input "radio" at bounding box center [670, 273] width 8 height 8
radio input "true"
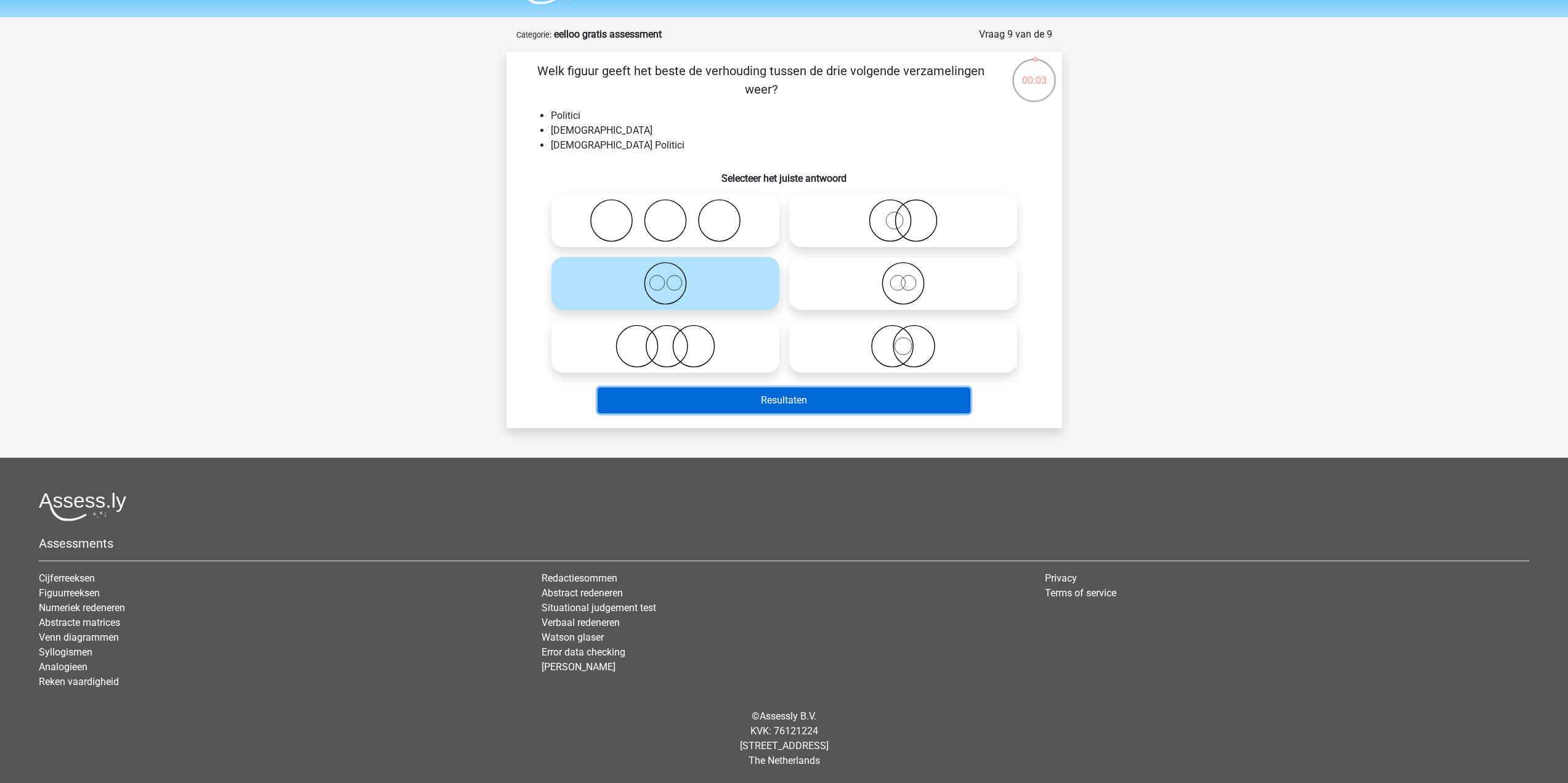
click at [789, 395] on button "Resultaten" at bounding box center [784, 401] width 373 height 26
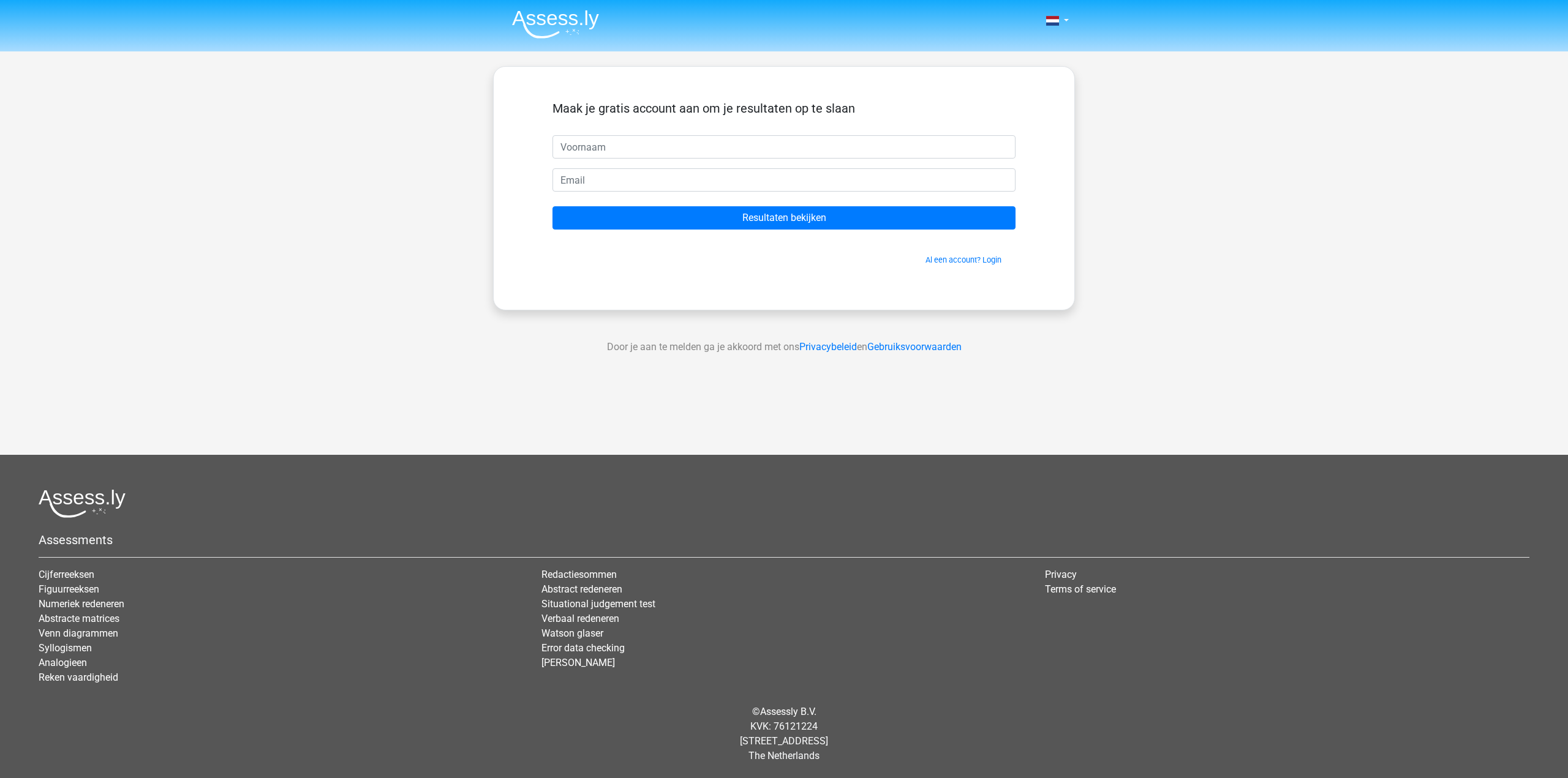
click at [645, 144] on input "text" at bounding box center [784, 147] width 463 height 23
type input "Issy"
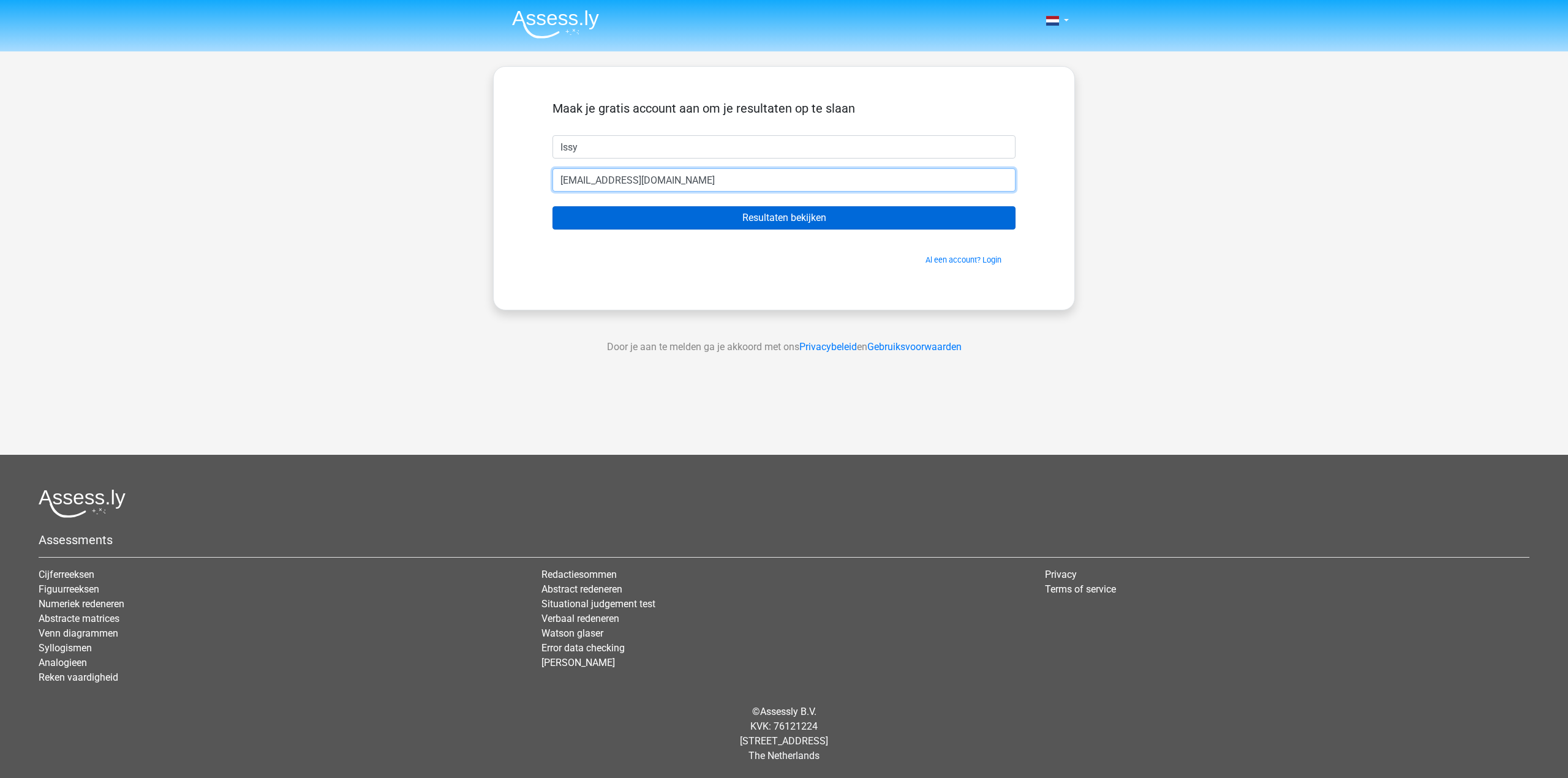
type input "ik90yz@gmail.com"
click at [682, 217] on input "Resultaten bekijken" at bounding box center [784, 217] width 463 height 23
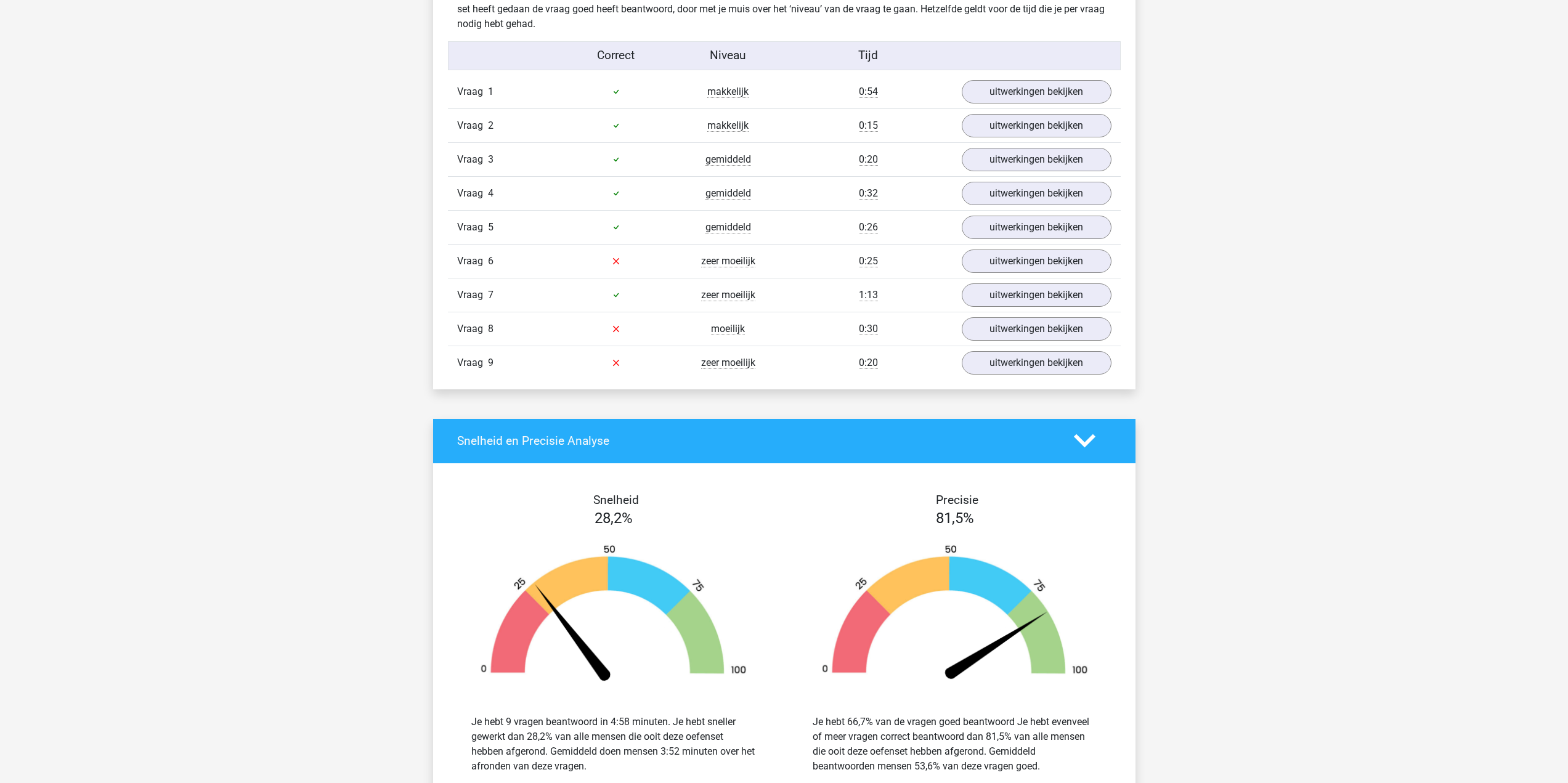
scroll to position [1417, 0]
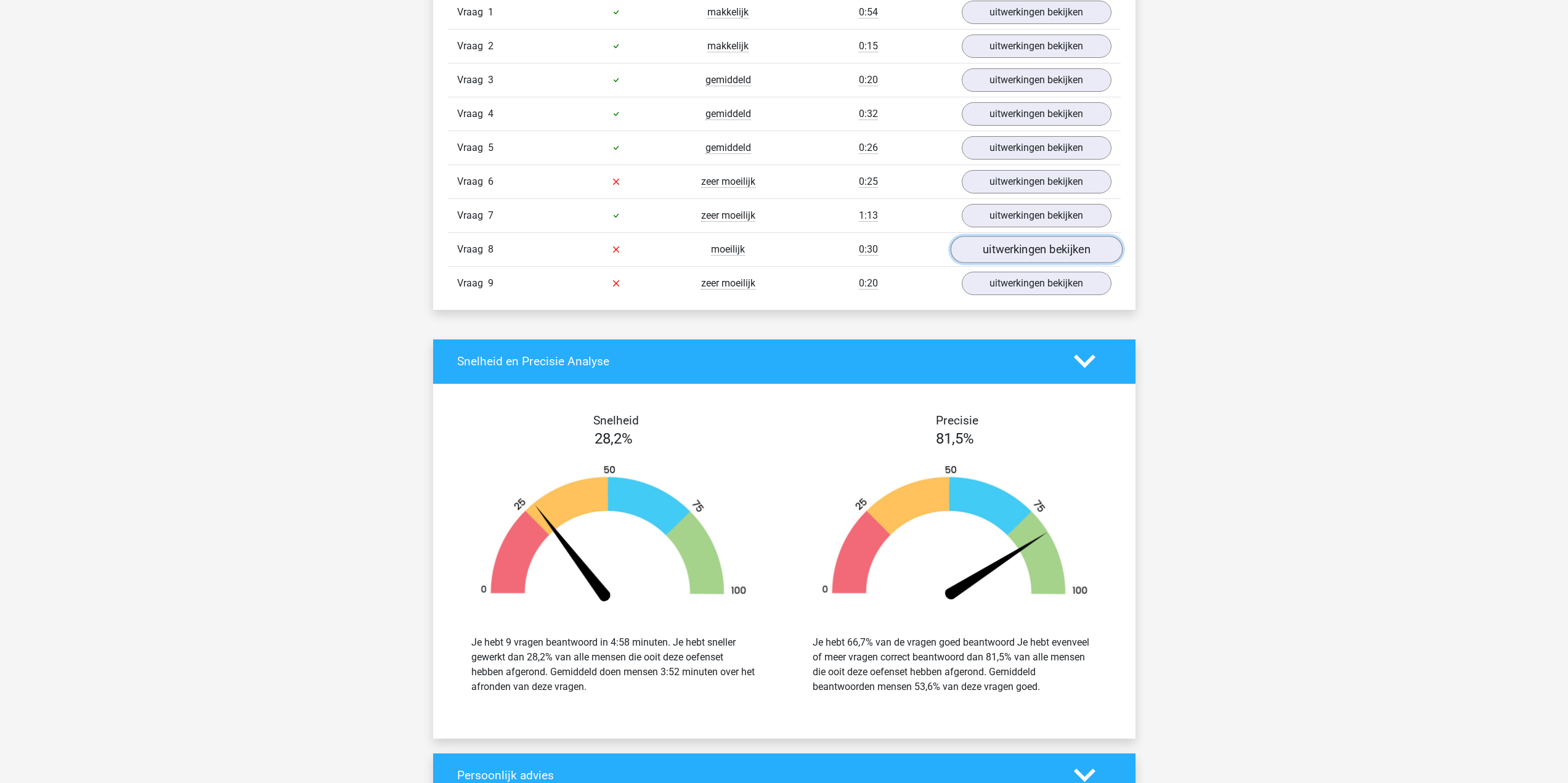
click at [1036, 242] on link "uitwerkingen bekijken" at bounding box center [1035, 250] width 172 height 27
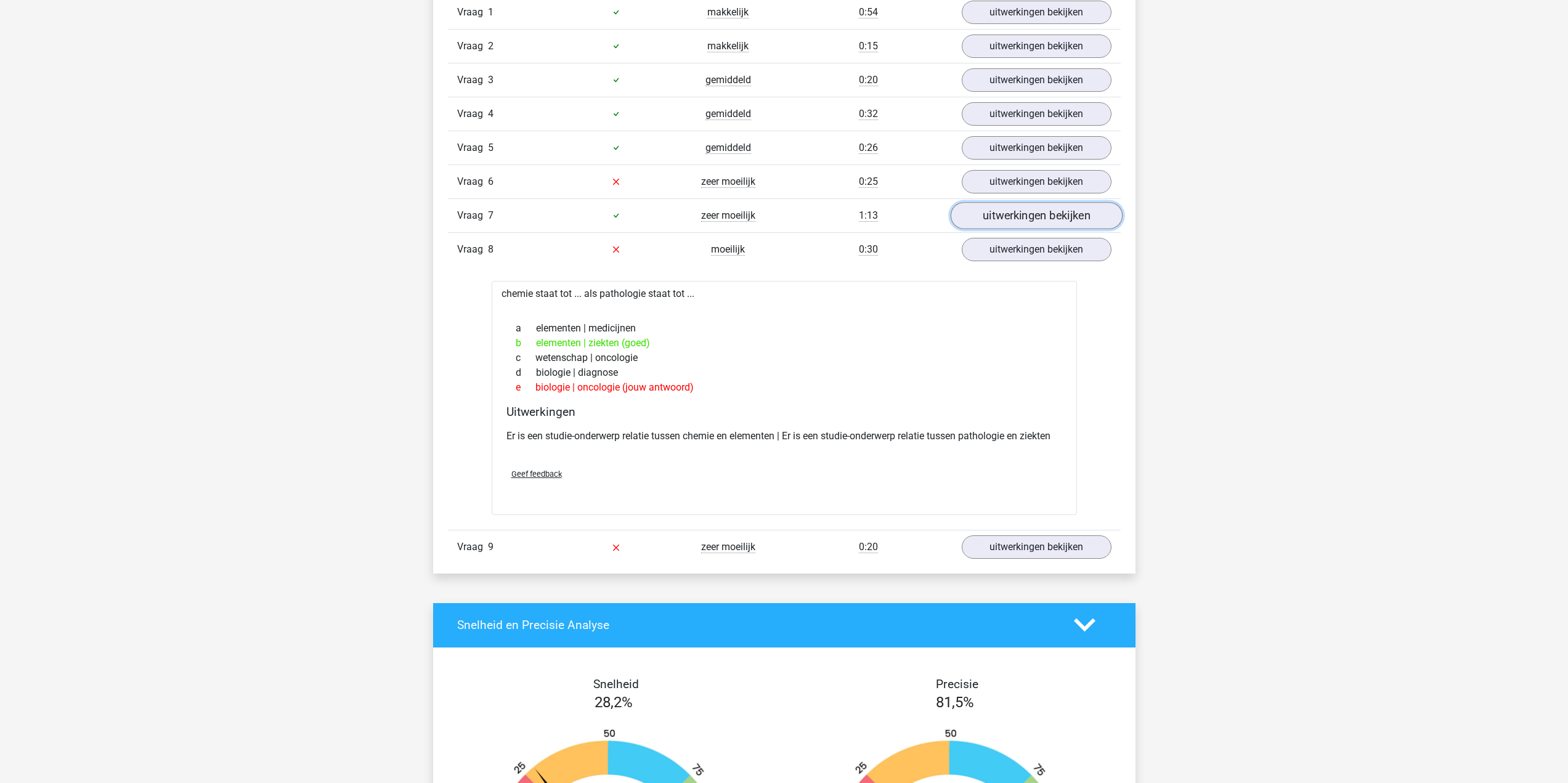
click at [1015, 211] on link "uitwerkingen bekijken" at bounding box center [1035, 216] width 172 height 27
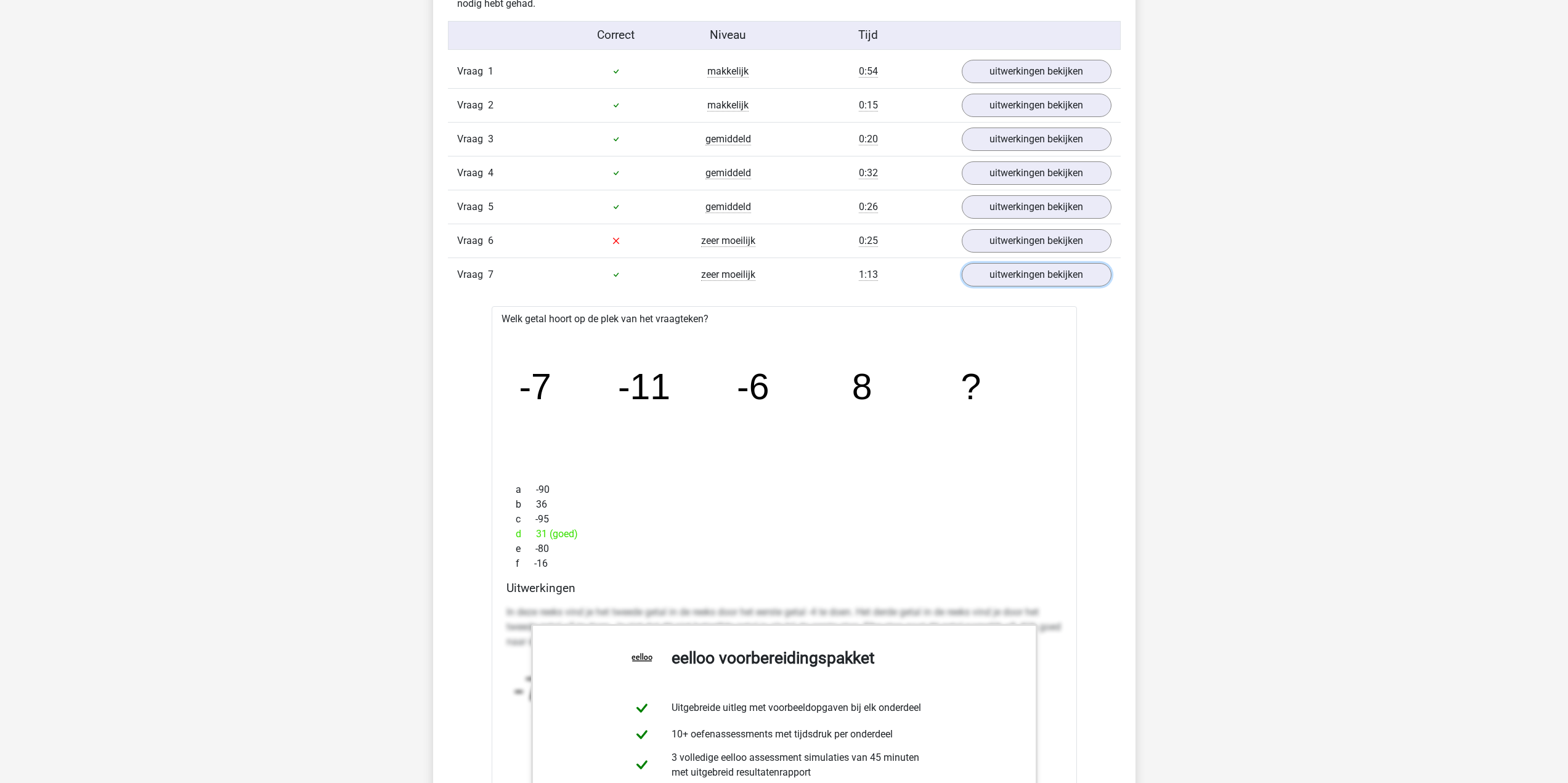
scroll to position [1293, 0]
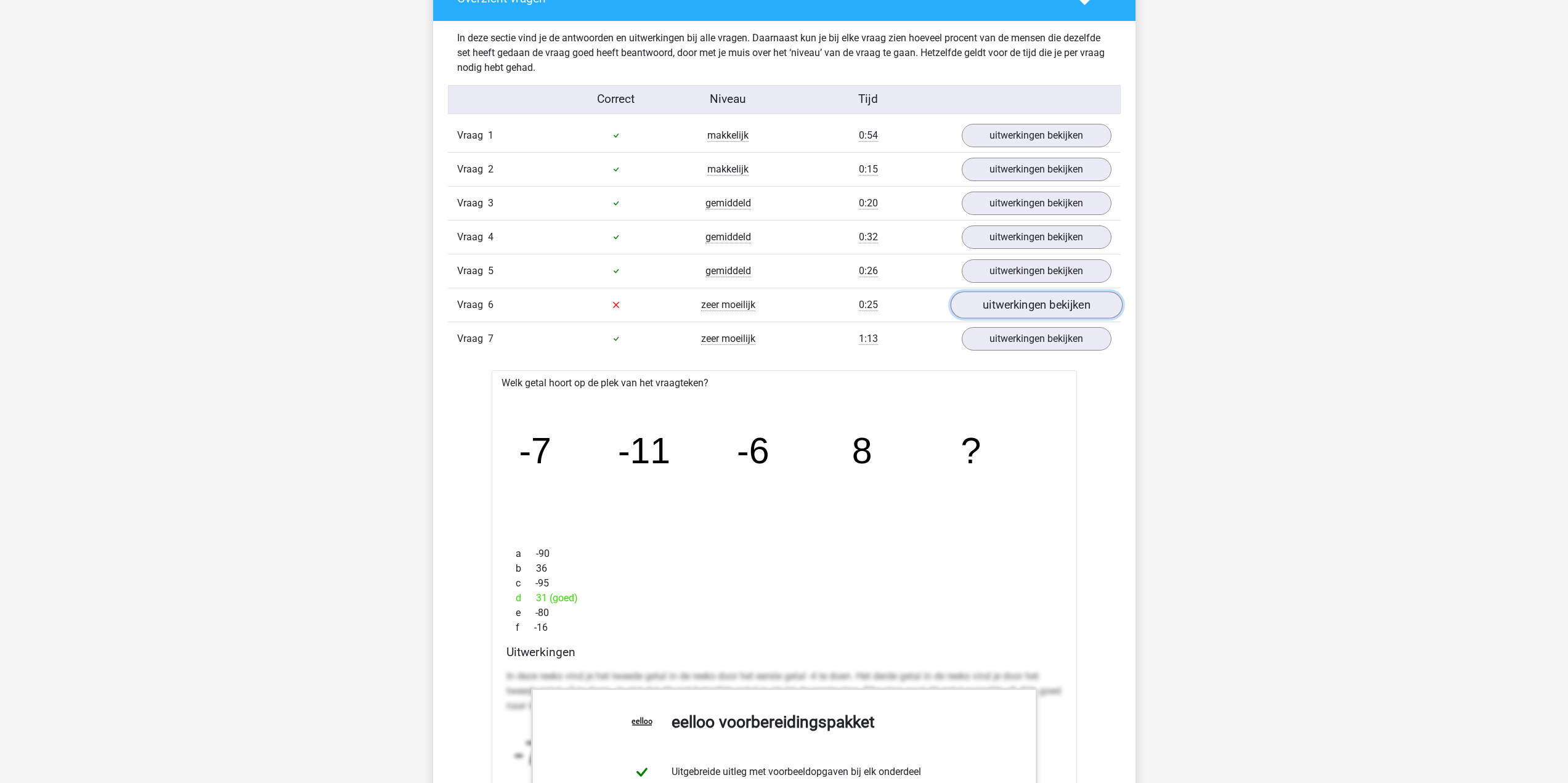
click at [1019, 302] on link "uitwerkingen bekijken" at bounding box center [1035, 305] width 172 height 27
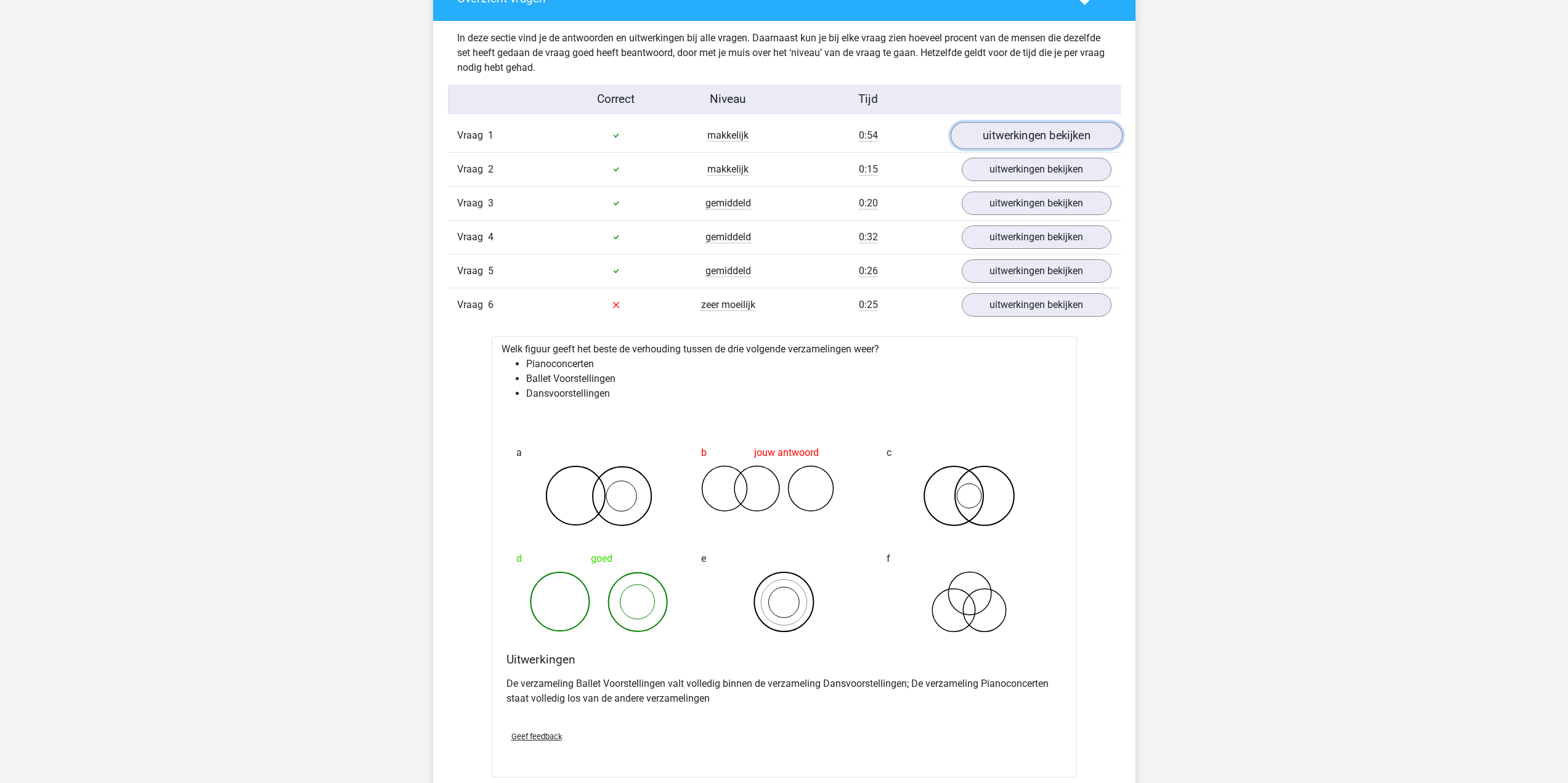
click at [1036, 136] on link "uitwerkingen bekijken" at bounding box center [1035, 136] width 172 height 27
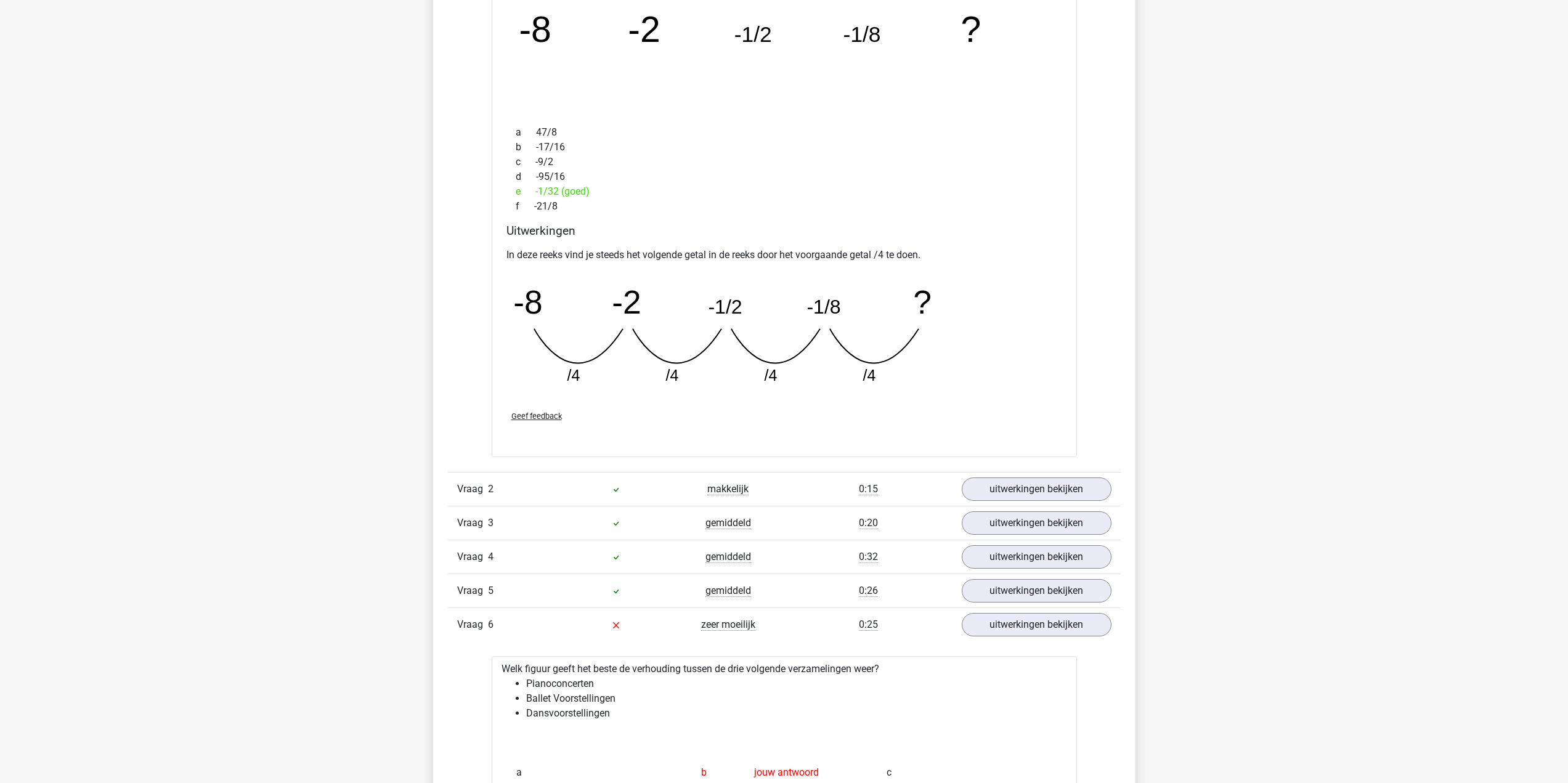
scroll to position [1540, 0]
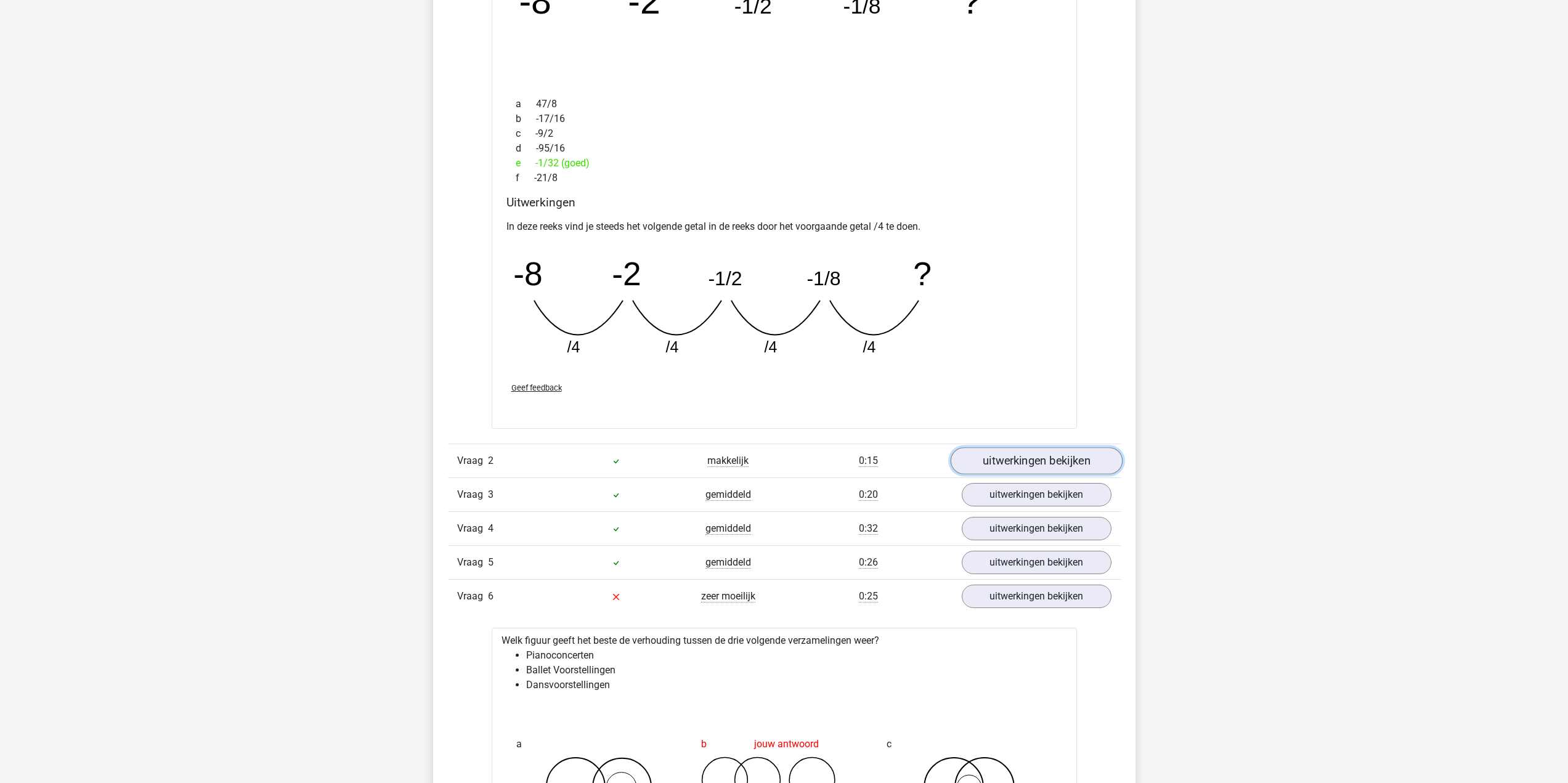
click at [1047, 454] on link "uitwerkingen bekijken" at bounding box center [1035, 461] width 172 height 27
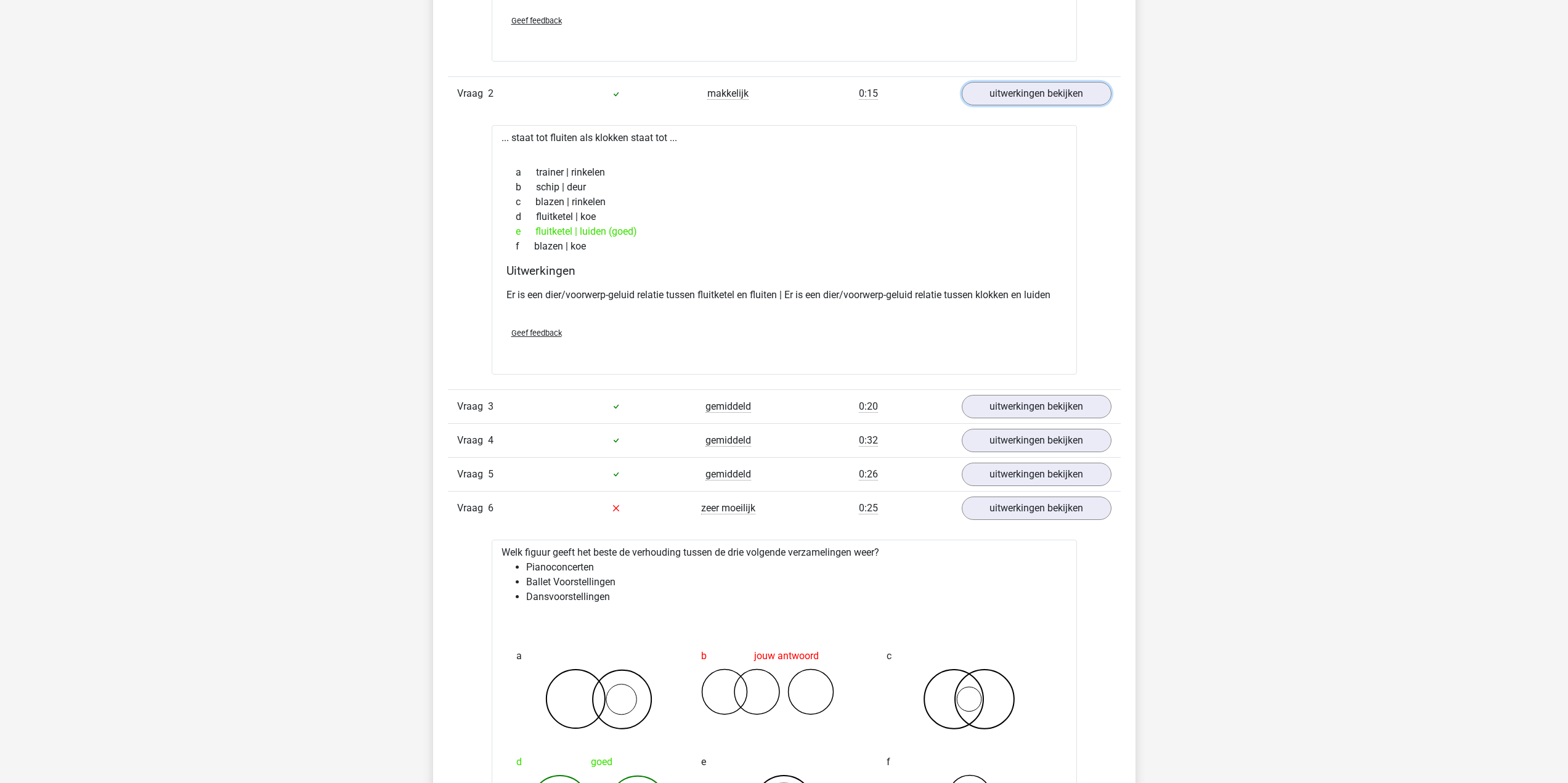
scroll to position [1910, 0]
click at [1029, 412] on link "uitwerkingen bekijken" at bounding box center [1035, 404] width 172 height 27
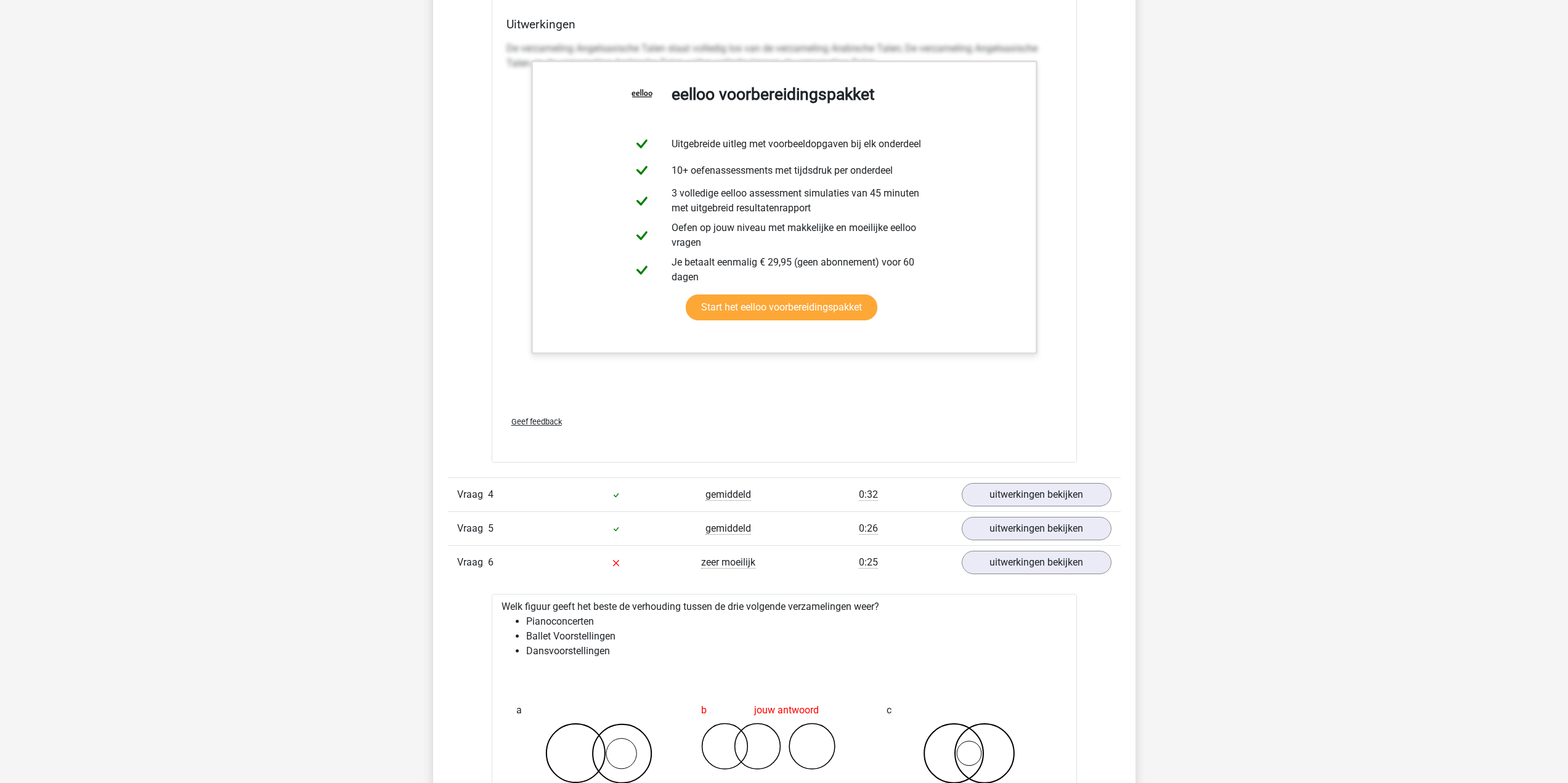
scroll to position [2772, 0]
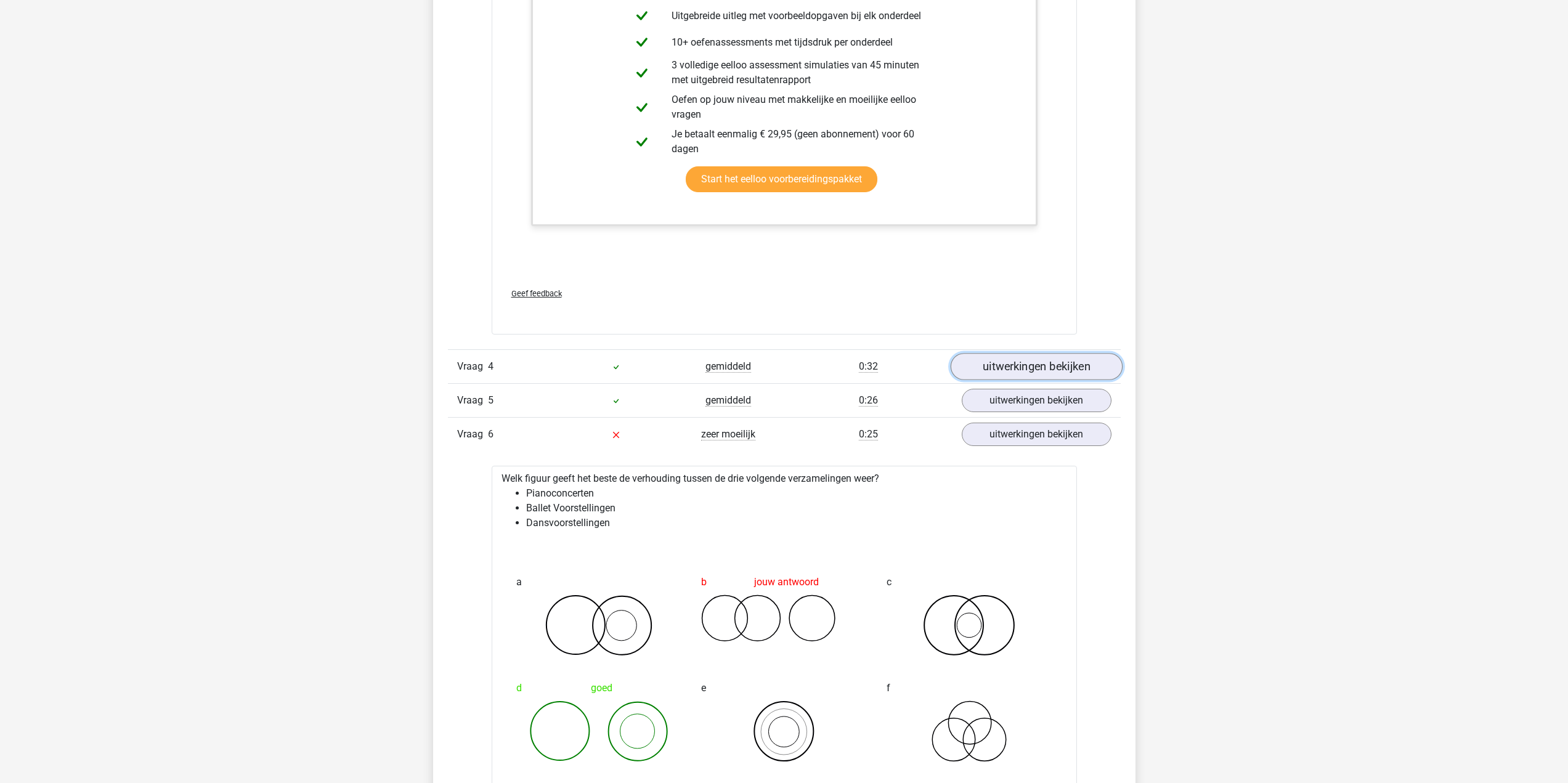
click at [1024, 368] on link "uitwerkingen bekijken" at bounding box center [1035, 367] width 172 height 27
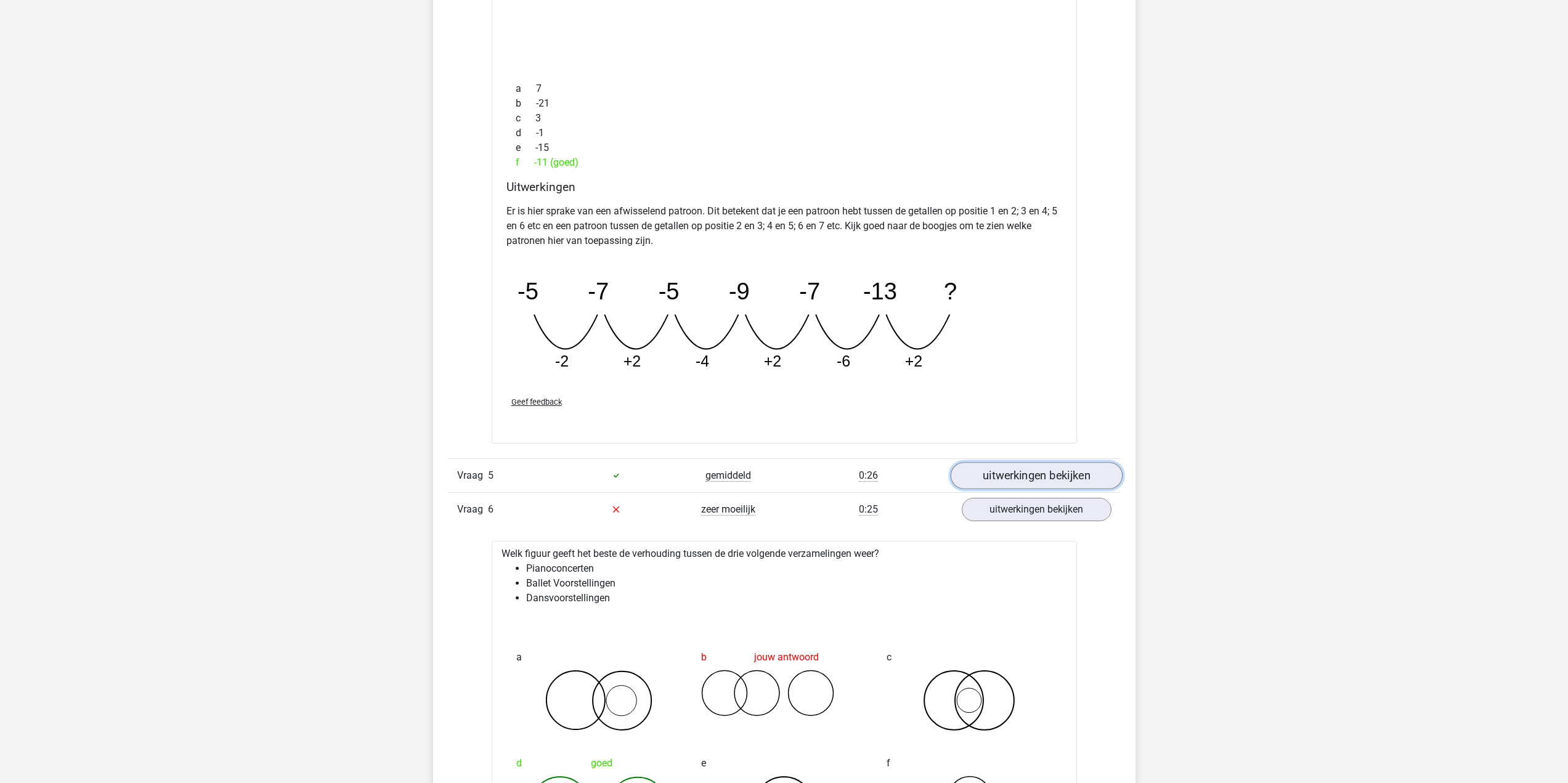
click at [1032, 463] on link "uitwerkingen bekijken" at bounding box center [1035, 476] width 172 height 27
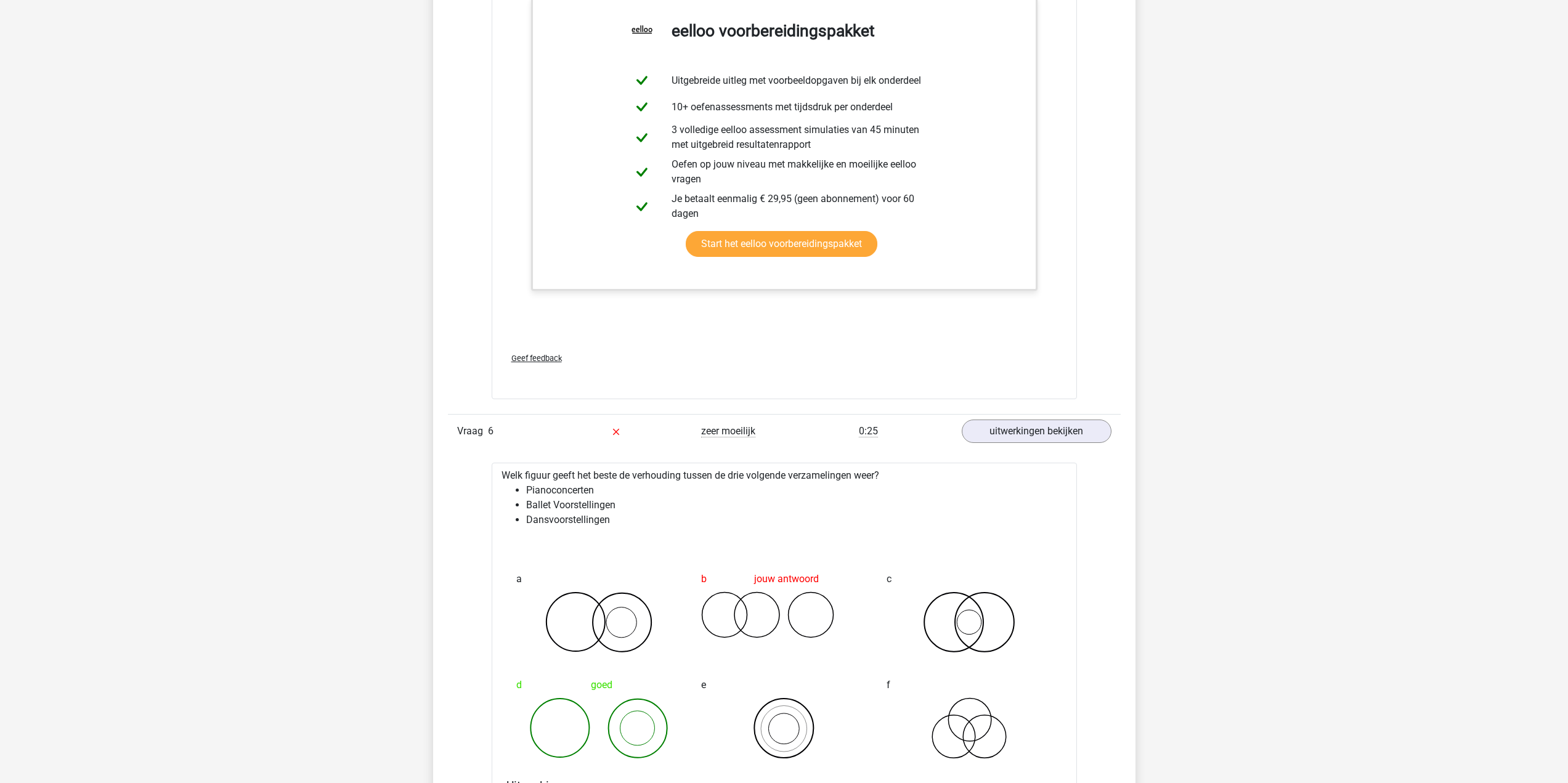
scroll to position [4066, 0]
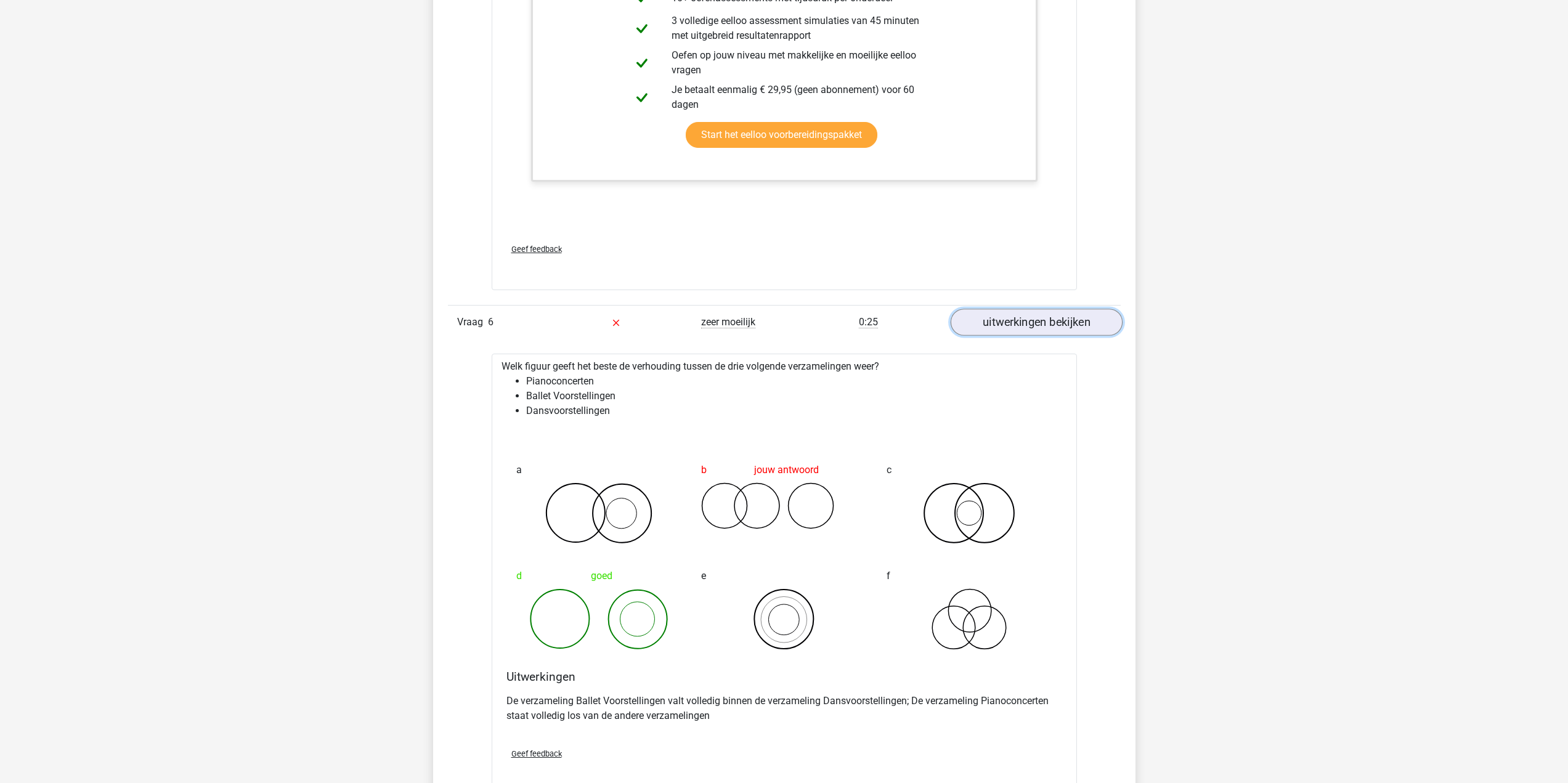
click at [1036, 320] on link "uitwerkingen bekijken" at bounding box center [1035, 323] width 172 height 27
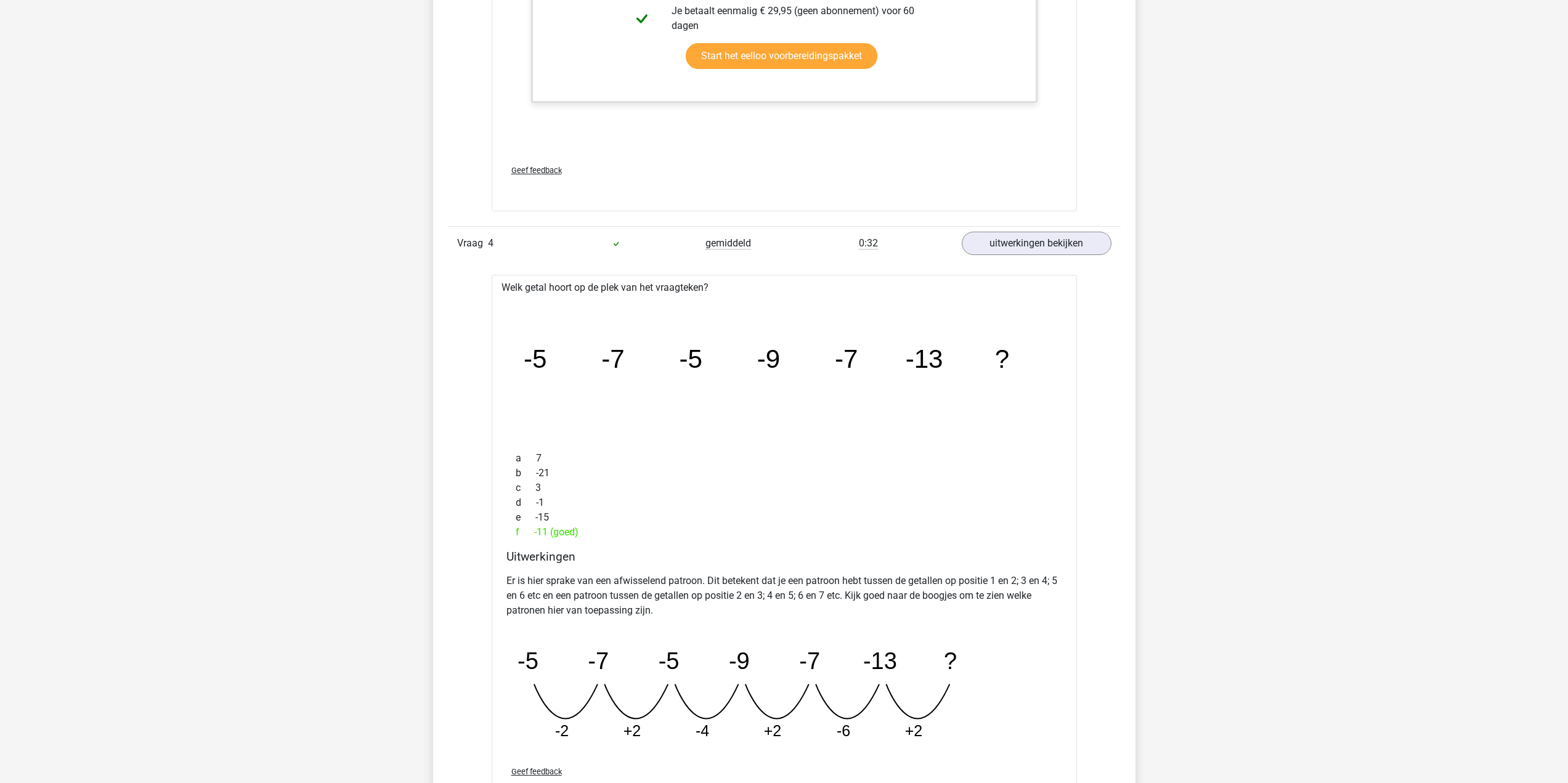
scroll to position [2526, 0]
